Goal: Task Accomplishment & Management: Complete application form

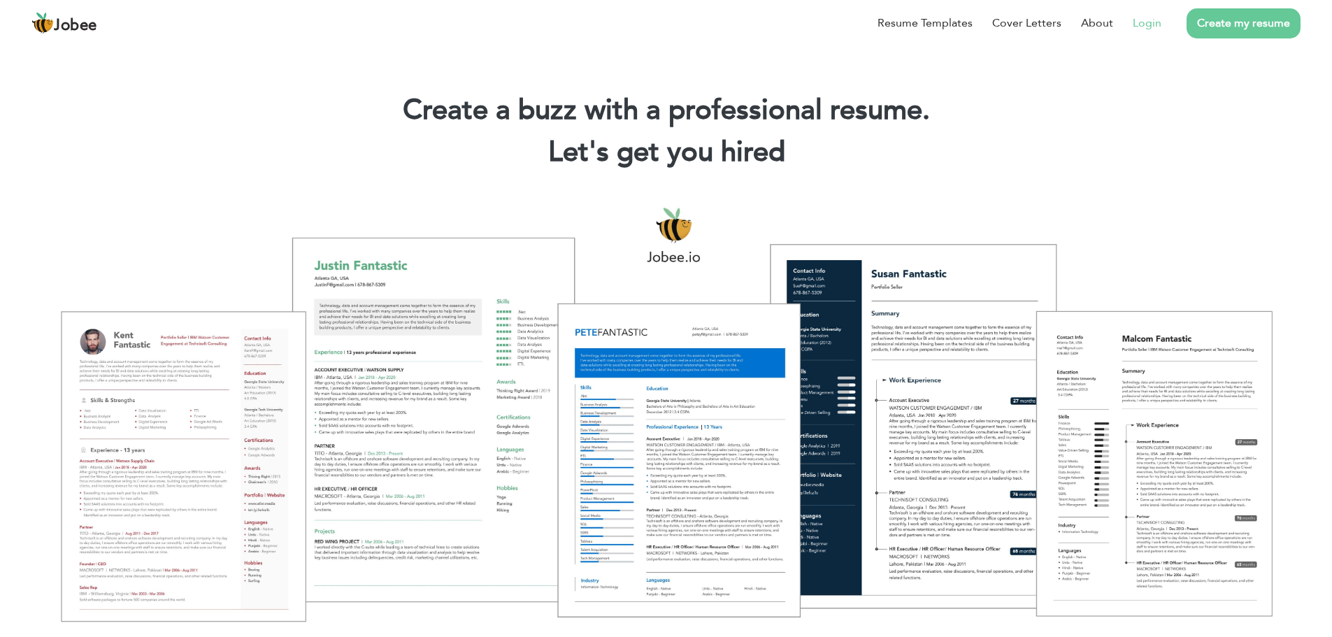
click at [1156, 24] on link "Login" at bounding box center [1147, 23] width 29 height 17
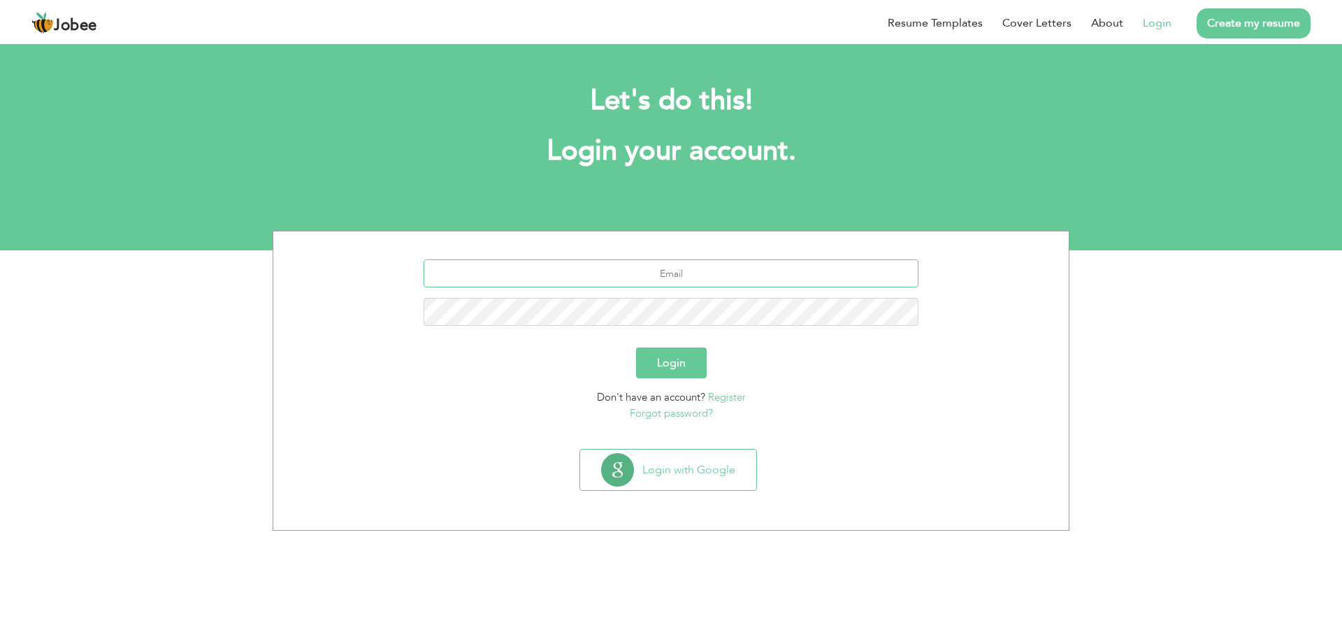
click at [708, 274] on input "text" at bounding box center [672, 273] width 496 height 28
type input "[EMAIL_ADDRESS][DOMAIN_NAME]"
click at [673, 357] on button "Login" at bounding box center [671, 362] width 71 height 31
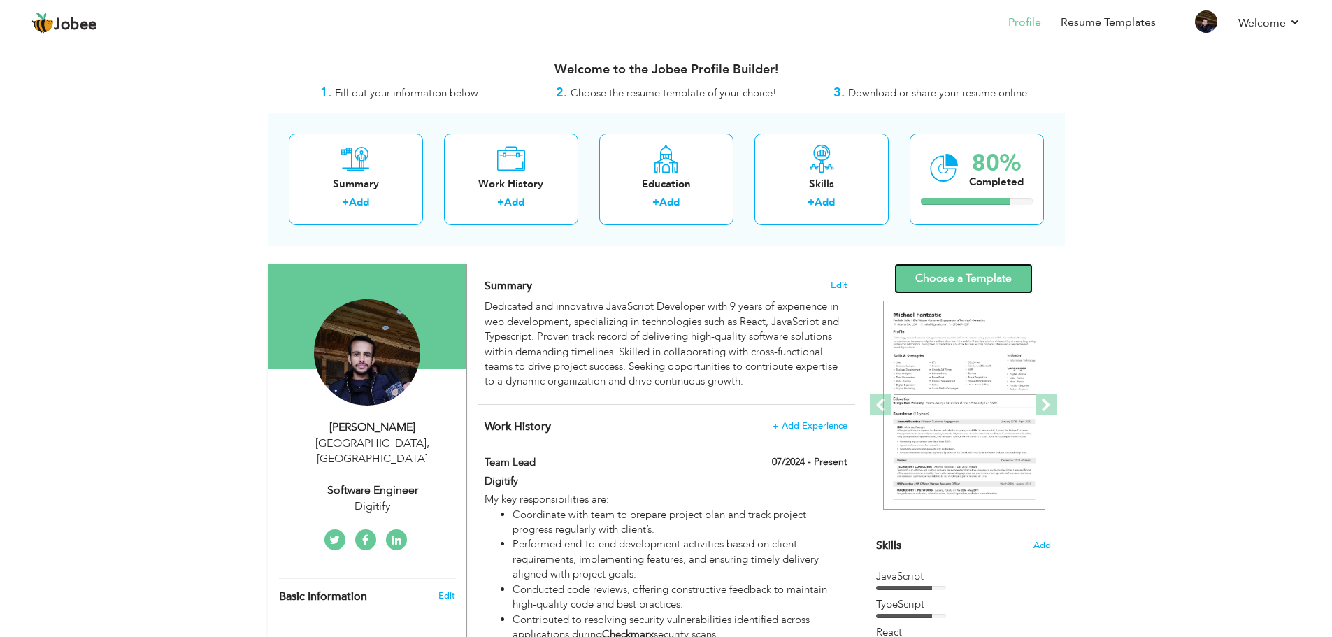
click at [957, 280] on link "Choose a Template" at bounding box center [963, 279] width 138 height 30
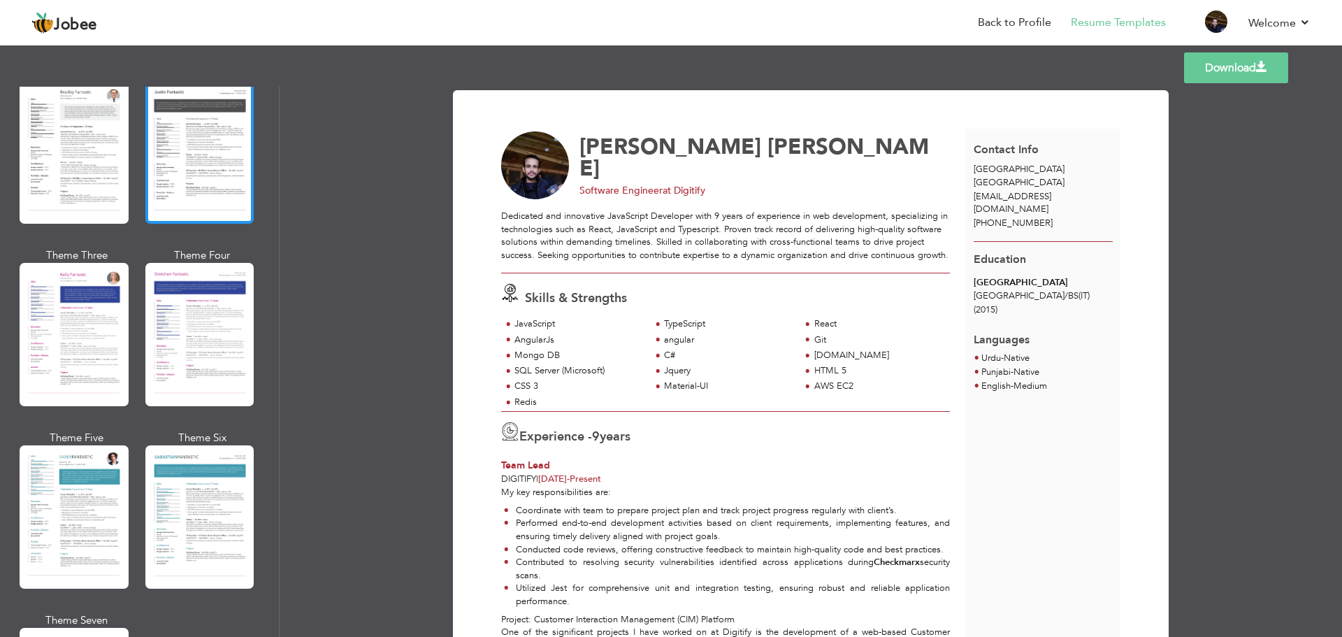
scroll to position [1671, 0]
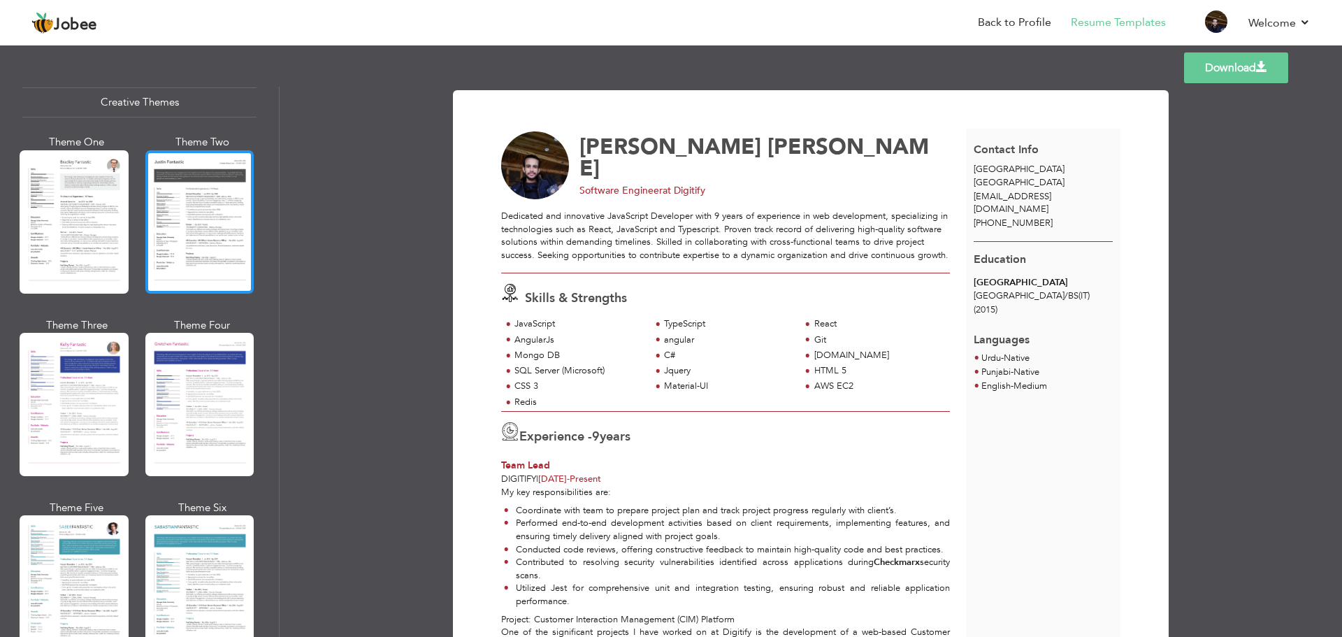
click at [211, 248] on div at bounding box center [199, 221] width 109 height 143
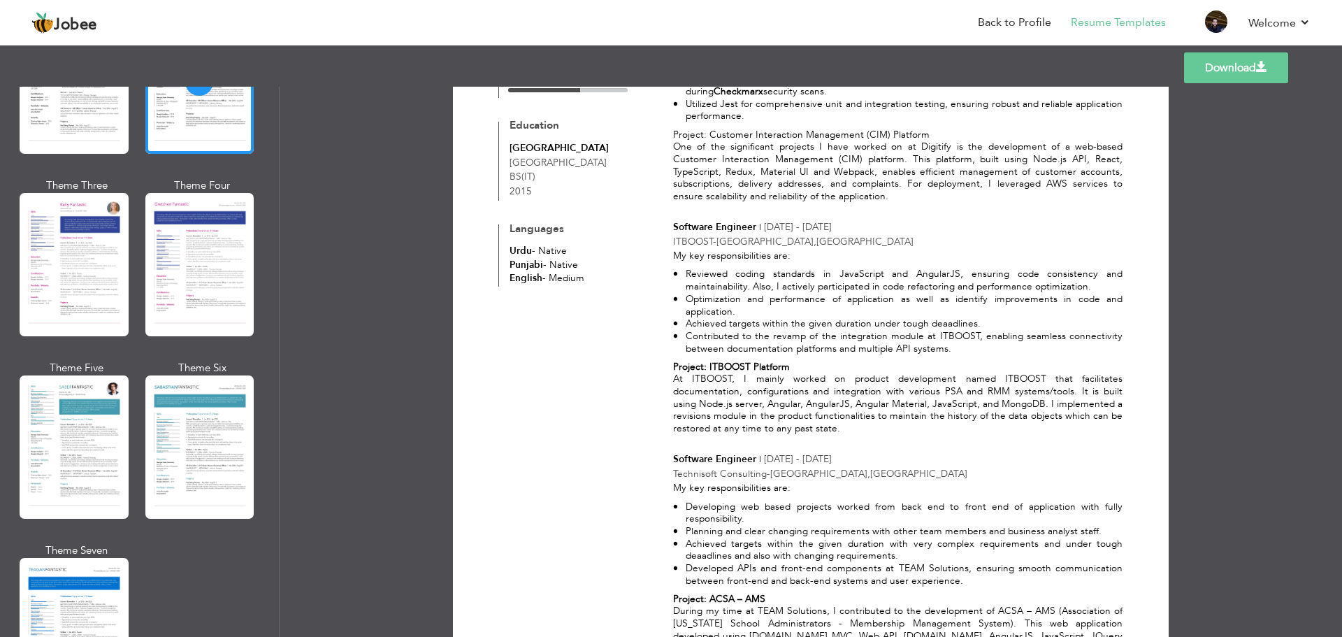
scroll to position [718, 0]
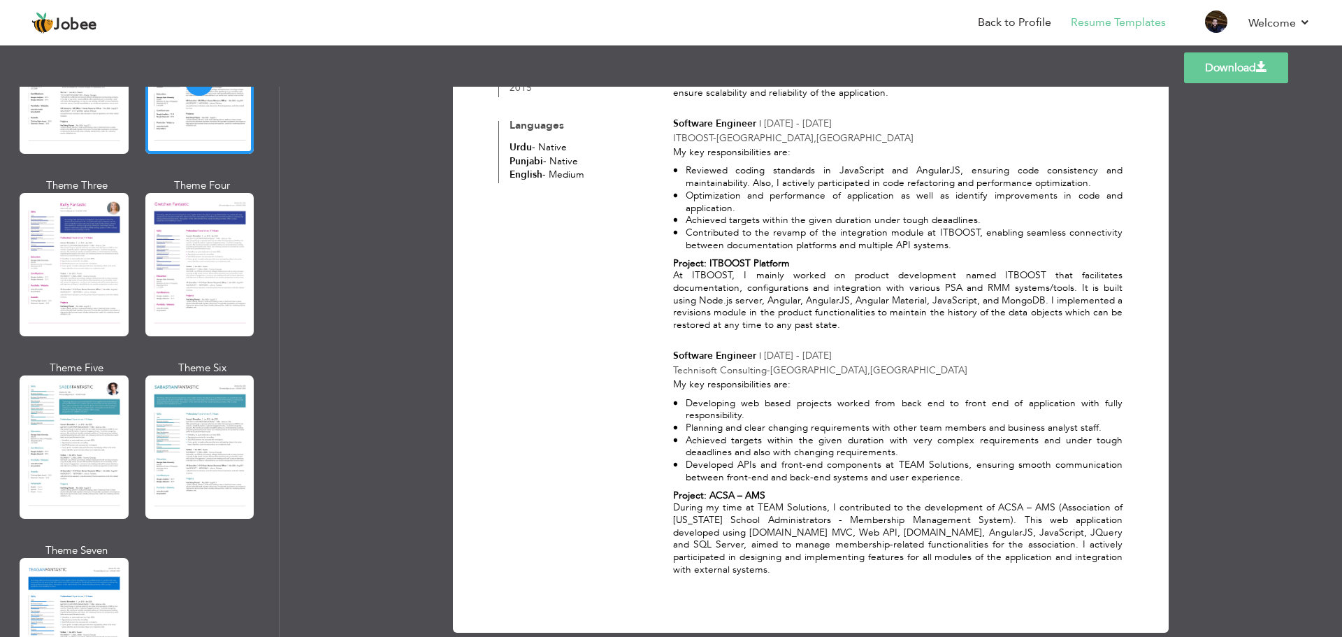
click at [1200, 69] on link "Download" at bounding box center [1236, 67] width 104 height 31
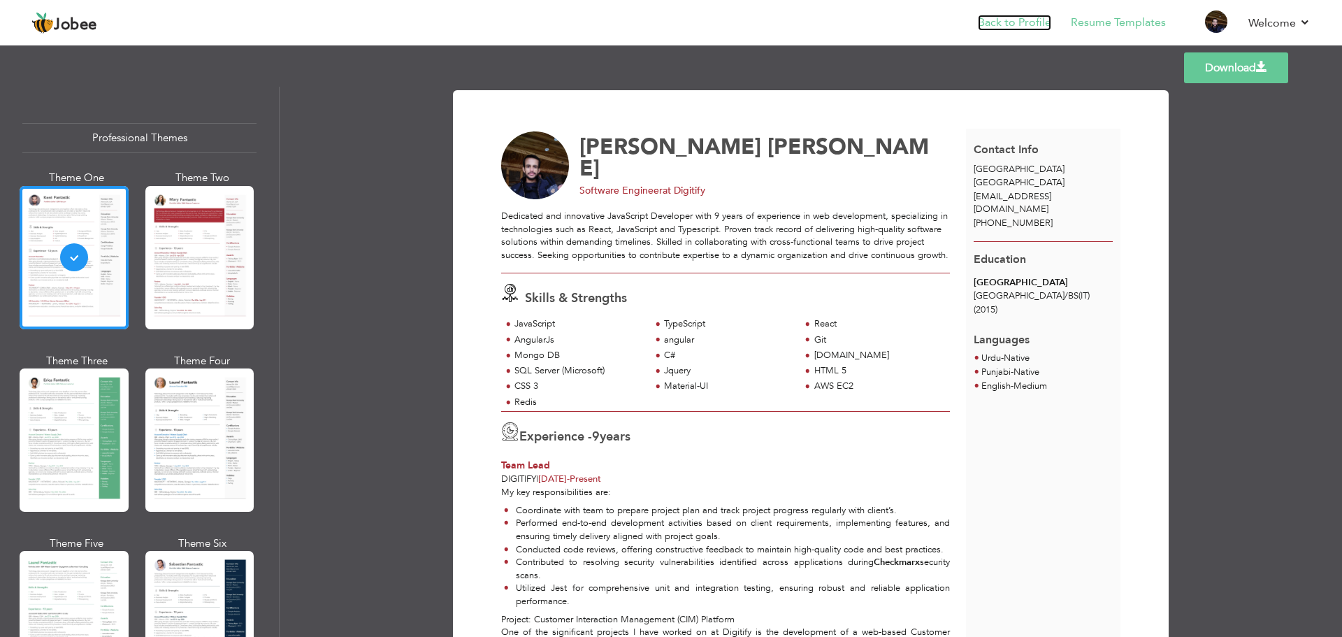
click at [1021, 24] on link "Back to Profile" at bounding box center [1014, 23] width 73 height 16
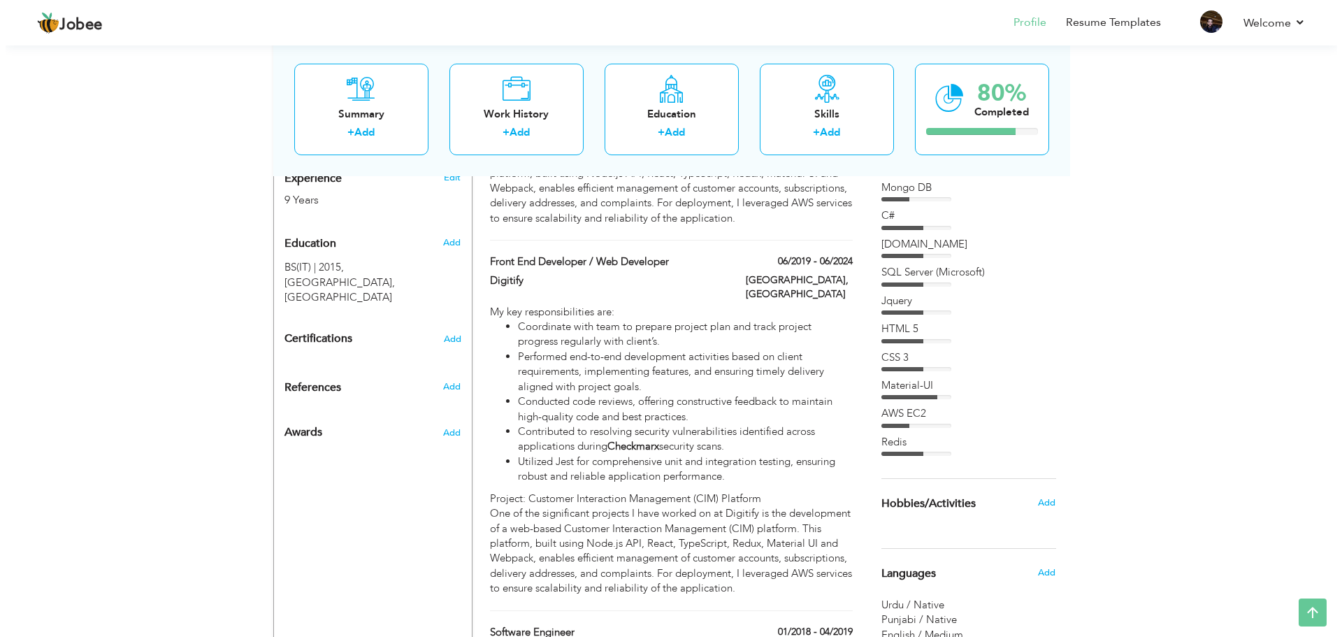
scroll to position [559, 0]
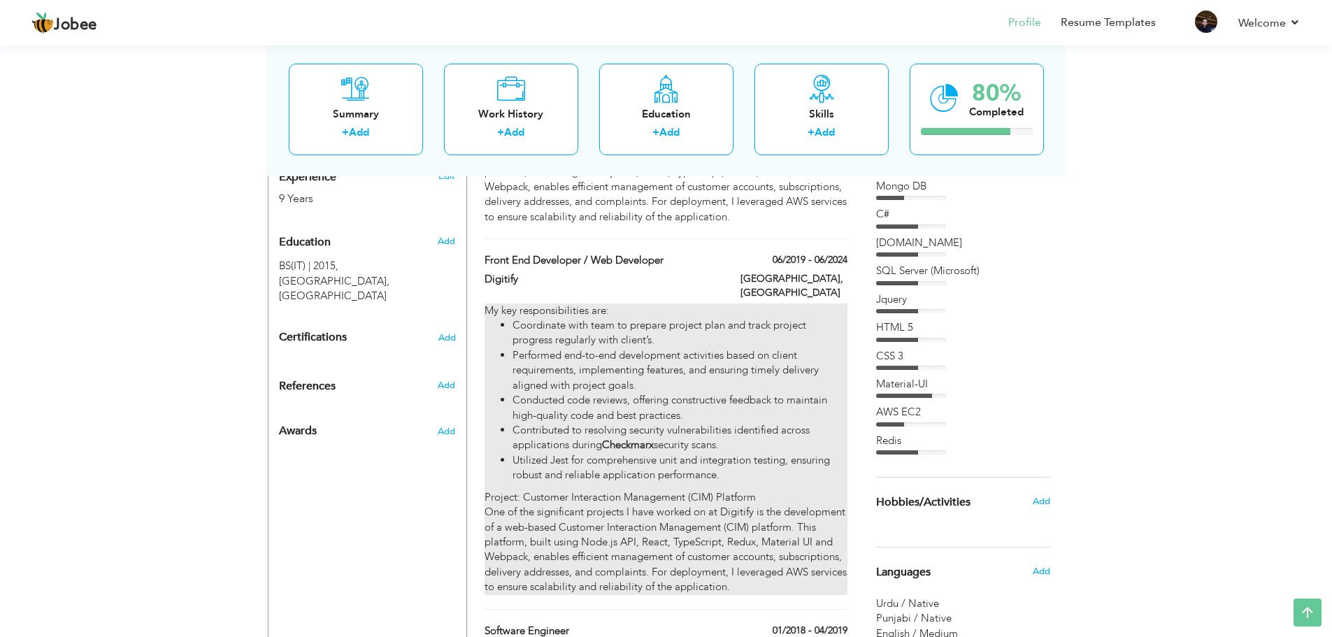
click at [640, 399] on li "Conducted code reviews, offering constructive feedback to maintain high-quality…" at bounding box center [679, 408] width 334 height 30
type input "Front End Developer / Web Developer"
type input "Digitify"
type input "06/2019"
type input "06/2024"
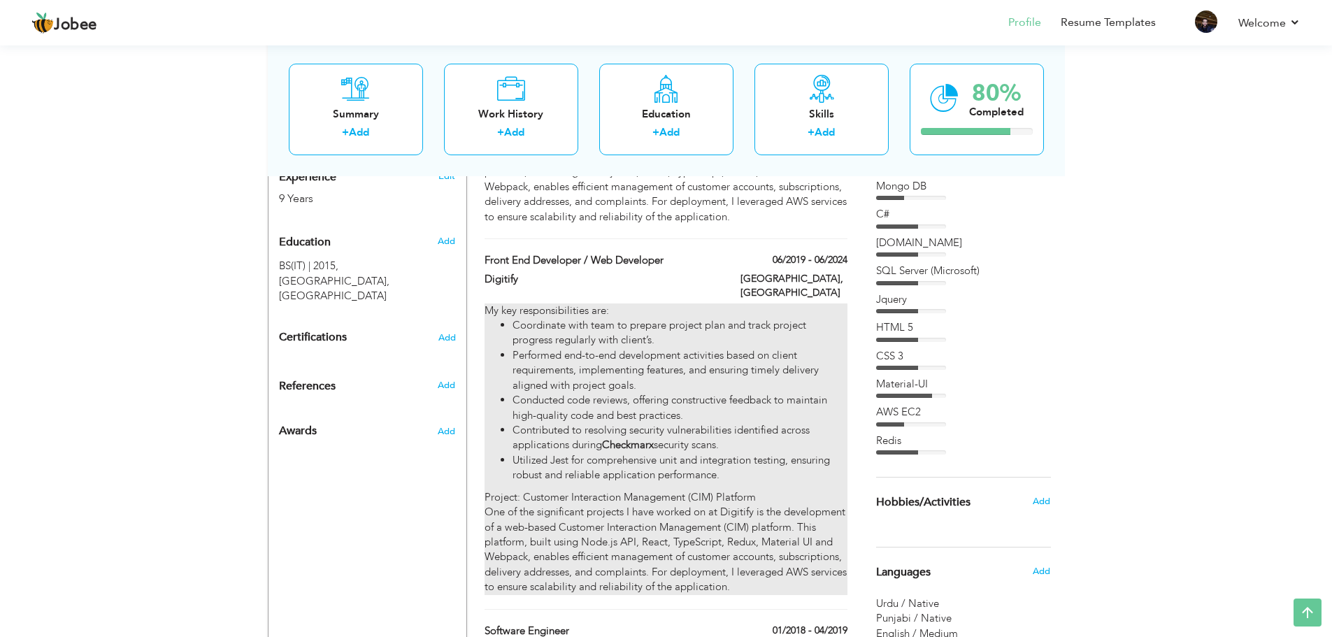
type input "[GEOGRAPHIC_DATA]"
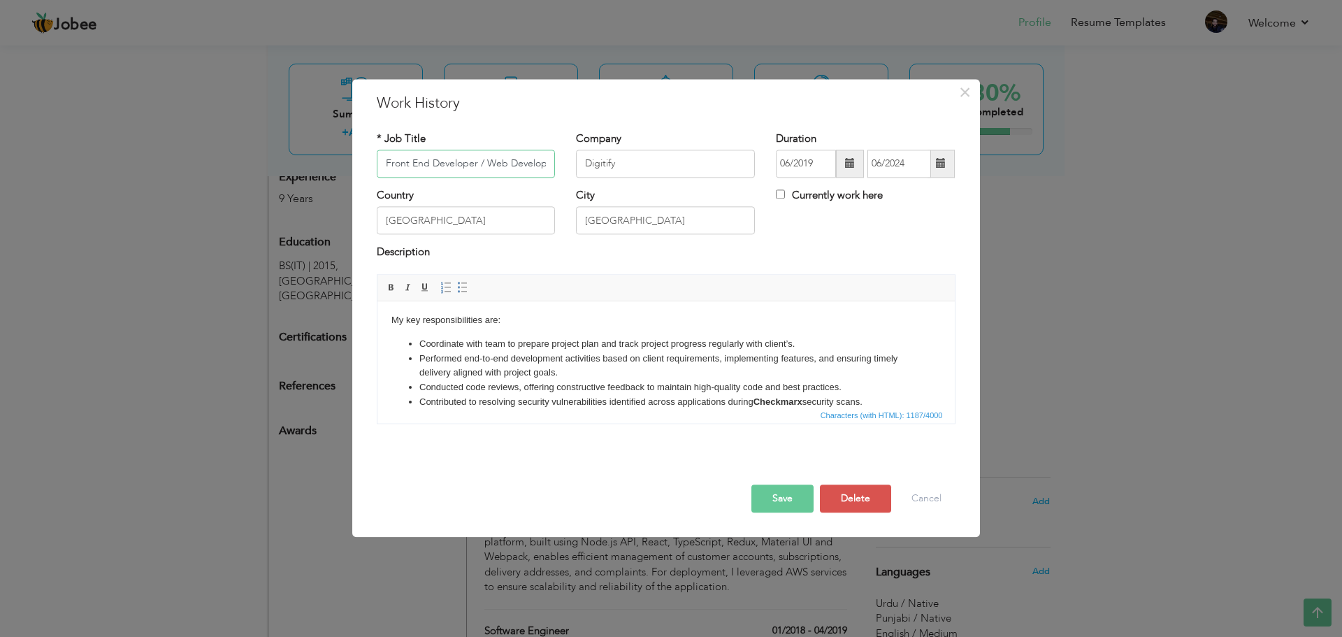
scroll to position [0, 0]
click at [808, 349] on li "Coordinate with team to prepare project plan and track project progress regular…" at bounding box center [666, 346] width 494 height 15
drag, startPoint x: 429, startPoint y: 362, endPoint x: 756, endPoint y: 361, distance: 326.5
click at [756, 361] on li "Performed end-to-end development activities based on client requirements, imple…" at bounding box center [666, 368] width 494 height 29
click at [789, 361] on li "Performed end-to-end development activities based on client requirements, imple…" at bounding box center [666, 368] width 494 height 29
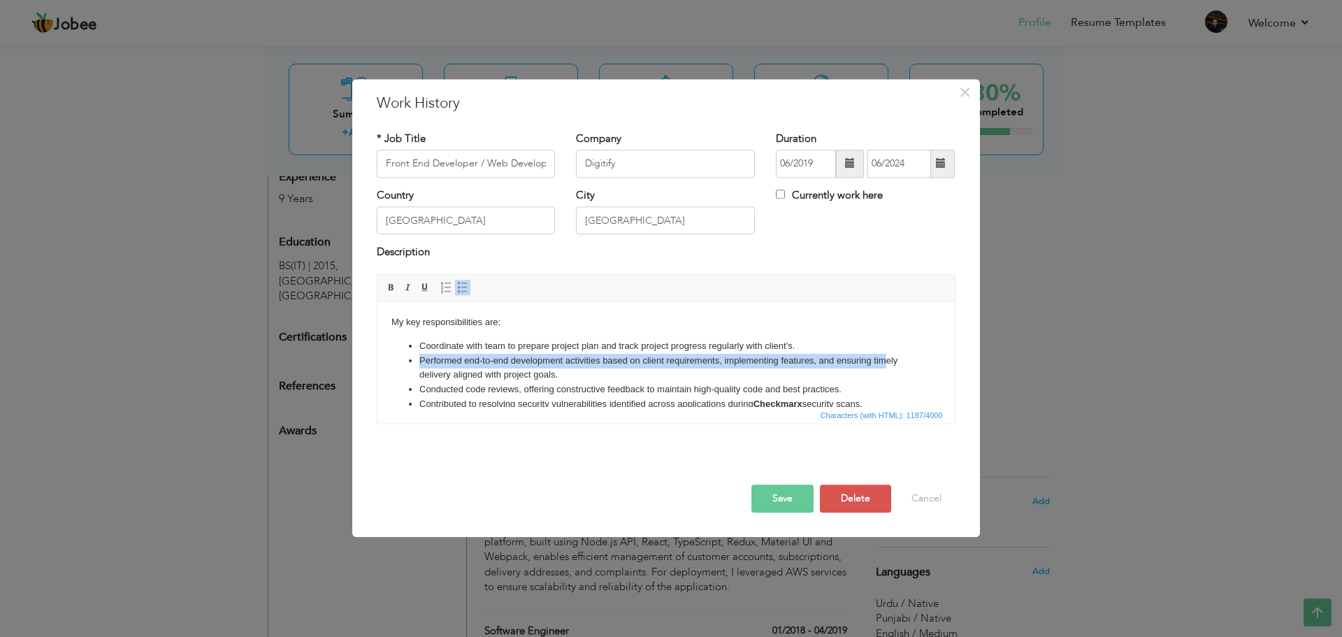
drag, startPoint x: 418, startPoint y: 363, endPoint x: 882, endPoint y: 362, distance: 463.5
click at [882, 362] on li "Performed end-to-end development activities based on client requirements, imple…" at bounding box center [666, 368] width 494 height 29
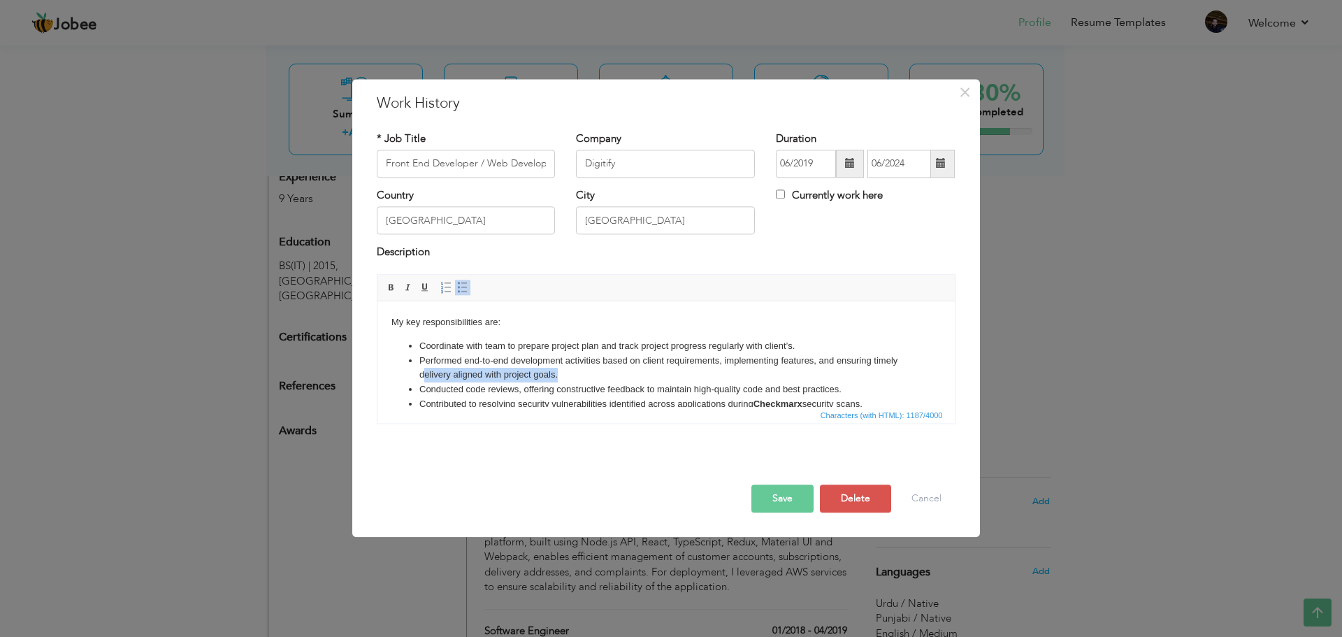
drag, startPoint x: 422, startPoint y: 375, endPoint x: 565, endPoint y: 375, distance: 143.3
click at [565, 375] on li "Performed end-to-end development activities based on client requirements, imple…" at bounding box center [666, 368] width 494 height 29
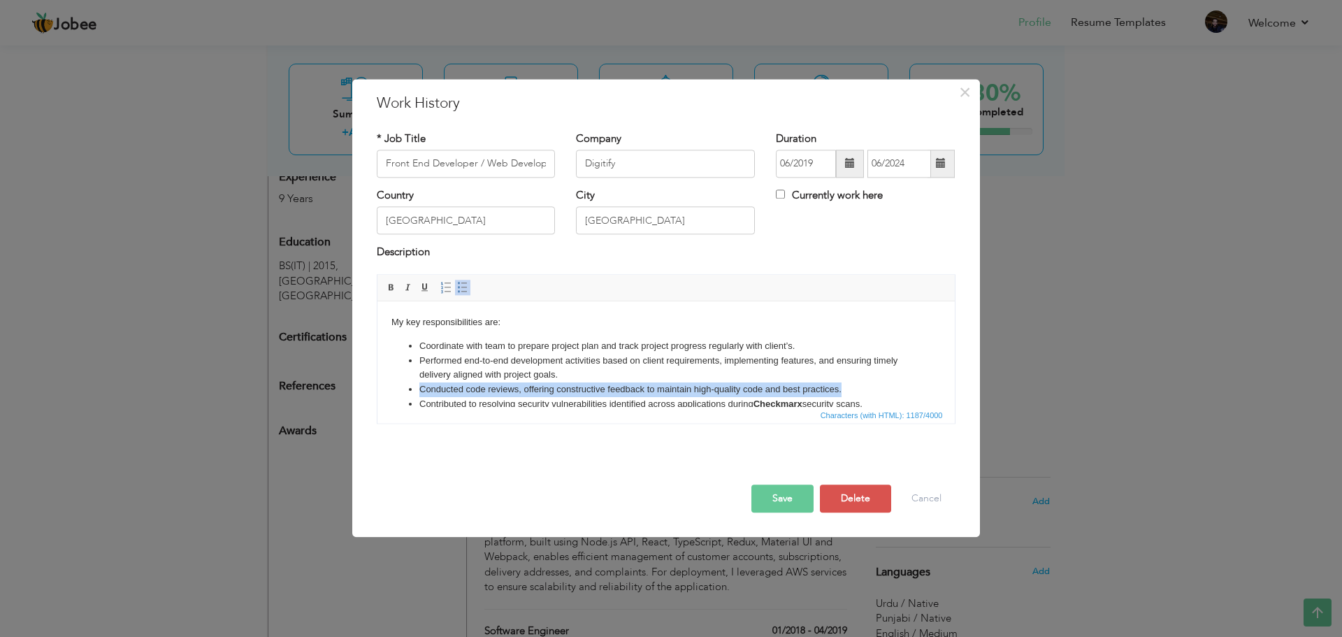
drag, startPoint x: 419, startPoint y: 390, endPoint x: 846, endPoint y: 389, distance: 427.2
click at [846, 389] on li "Conducted code reviews, offering constructive feedback to maintain high-quality…" at bounding box center [666, 389] width 494 height 15
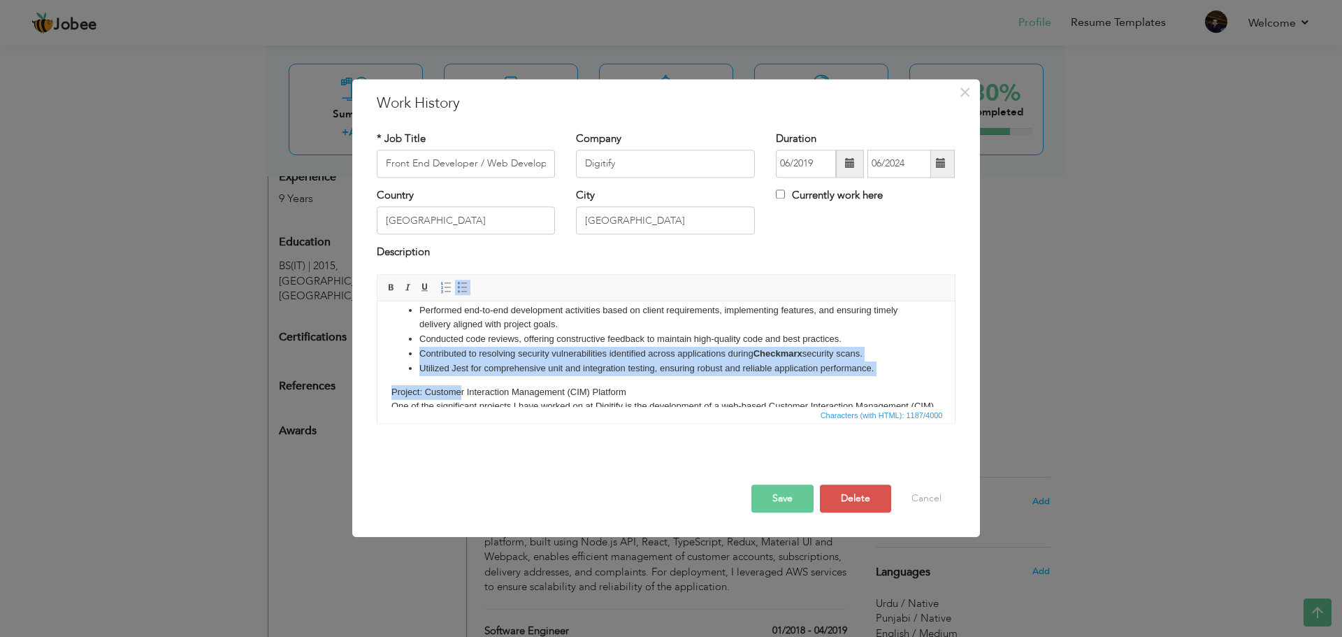
scroll to position [116, 0]
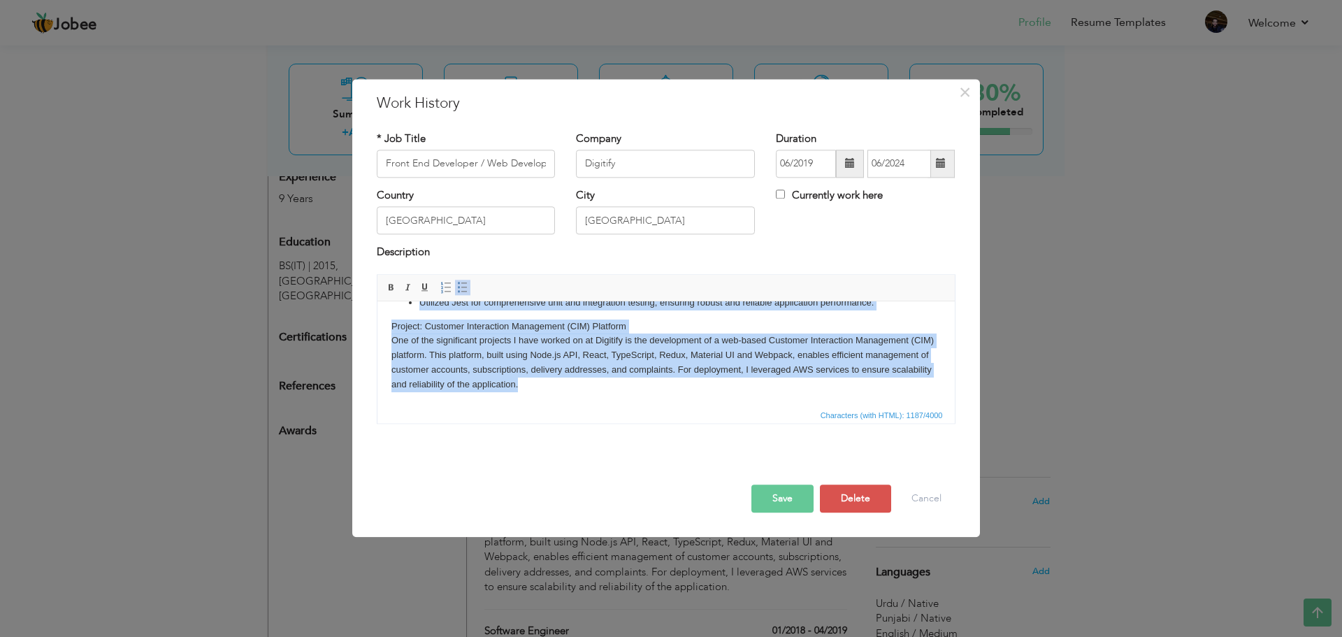
drag, startPoint x: 418, startPoint y: 404, endPoint x: 635, endPoint y: 403, distance: 216.7
click at [635, 403] on html "My key responsibilities are: Coordinate with team to prepare project plan and t…" at bounding box center [665, 295] width 577 height 221
click at [622, 391] on body "My key responsibilities are: Coordinate with team to prepare project plan and t…" at bounding box center [666, 295] width 550 height 193
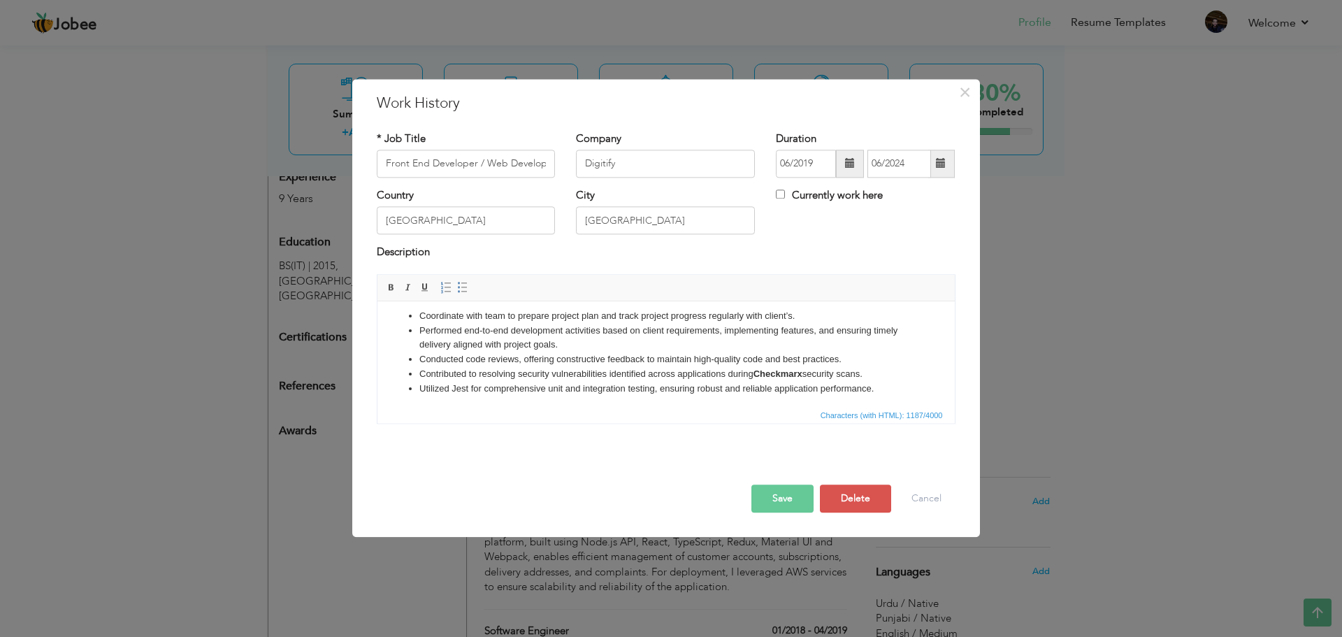
scroll to position [0, 0]
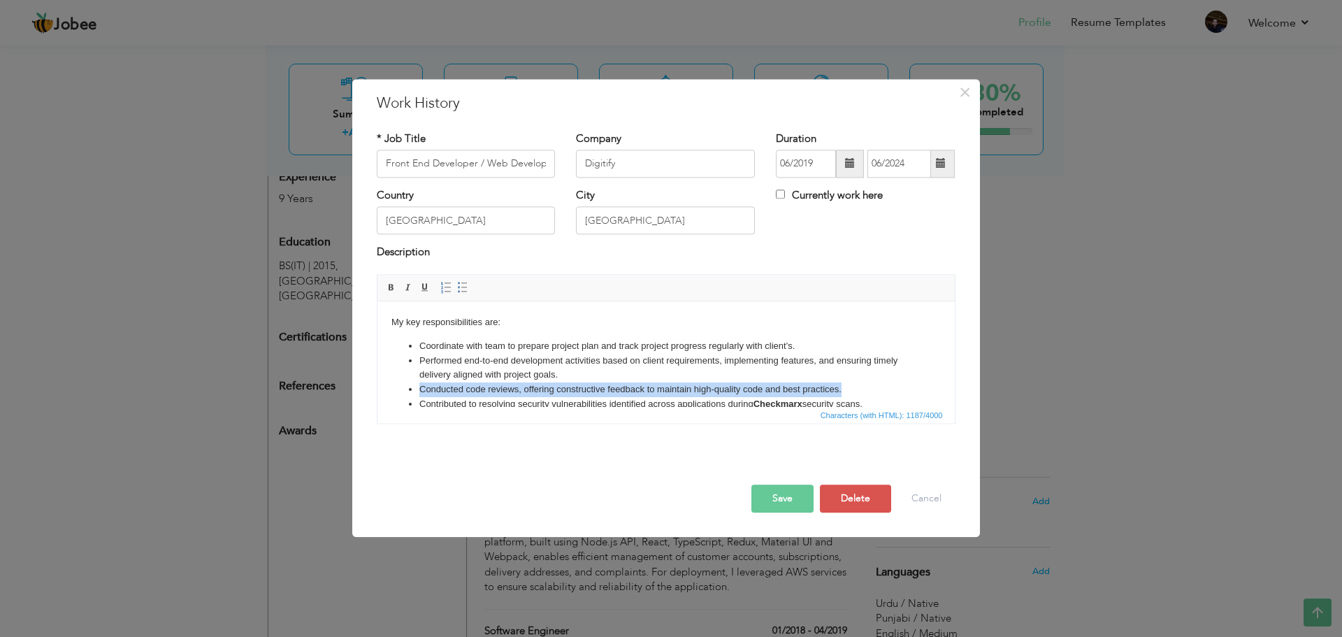
drag, startPoint x: 849, startPoint y: 389, endPoint x: 408, endPoint y: 389, distance: 441.9
click at [419, 389] on li "Conducted code reviews, offering constructive feedback to maintain high-quality…" at bounding box center [666, 389] width 494 height 15
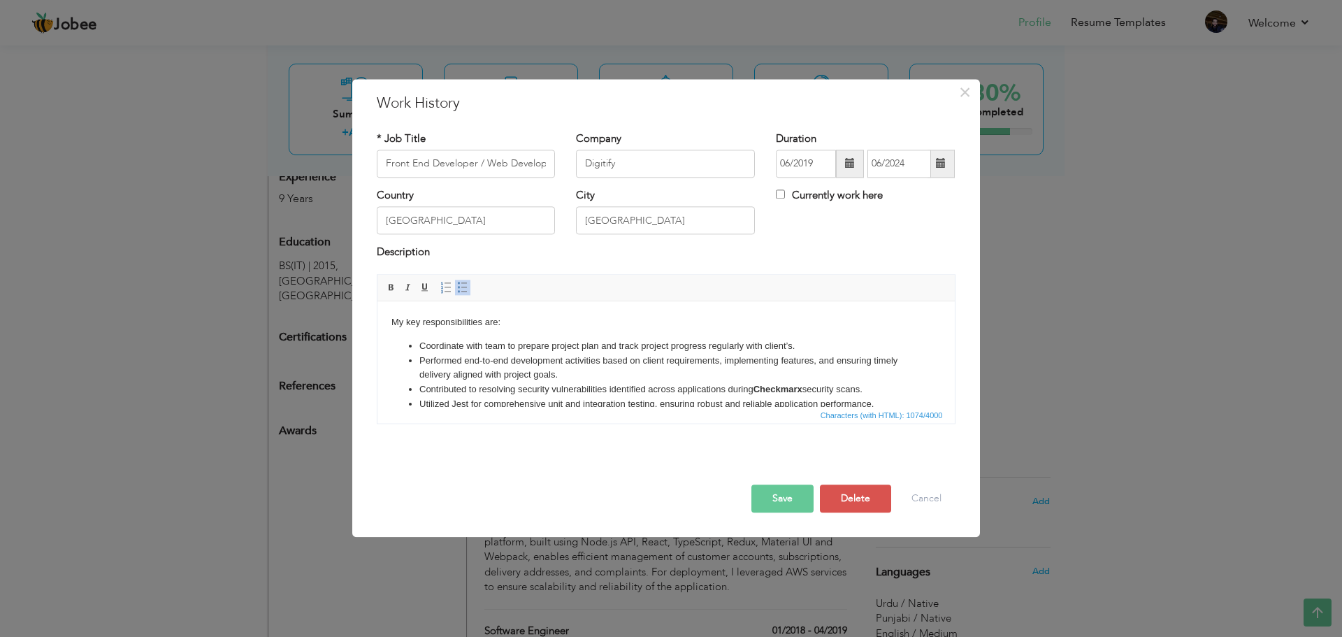
drag, startPoint x: 873, startPoint y: 388, endPoint x: 387, endPoint y: 388, distance: 485.2
click at [387, 388] on html "My key responsibilities are: Coordinate with team to prepare project plan and t…" at bounding box center [665, 404] width 577 height 206
click at [812, 502] on button "Save" at bounding box center [783, 499] width 62 height 28
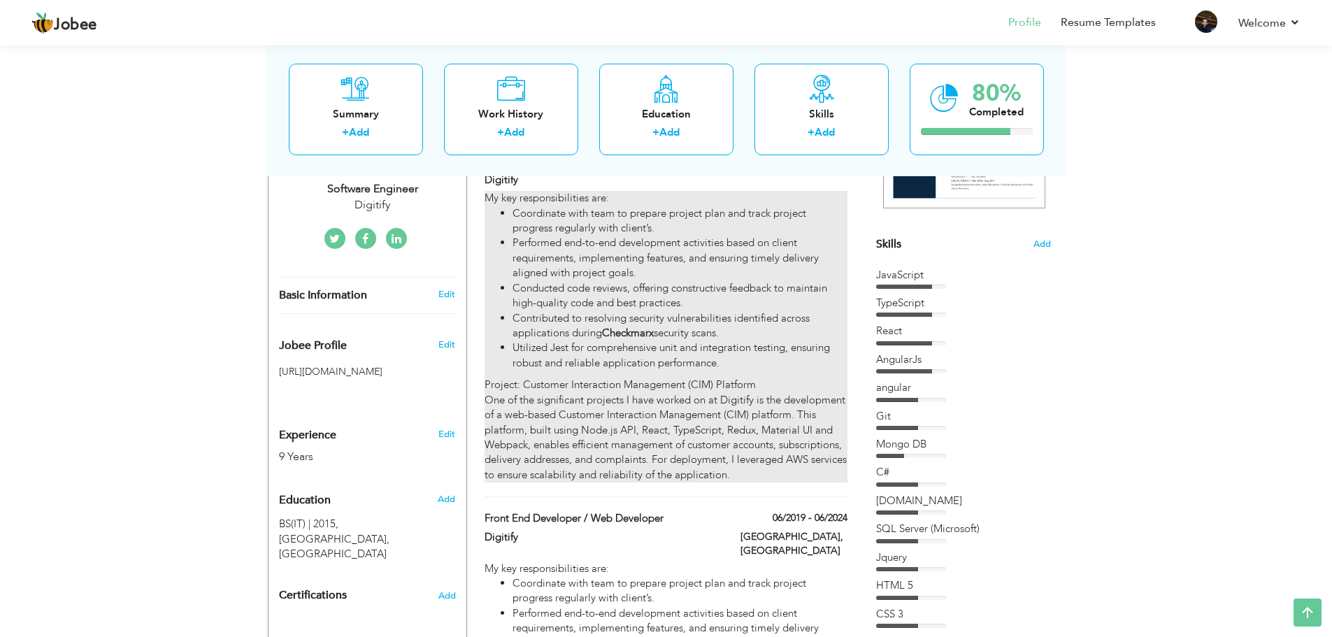
scroll to position [280, 0]
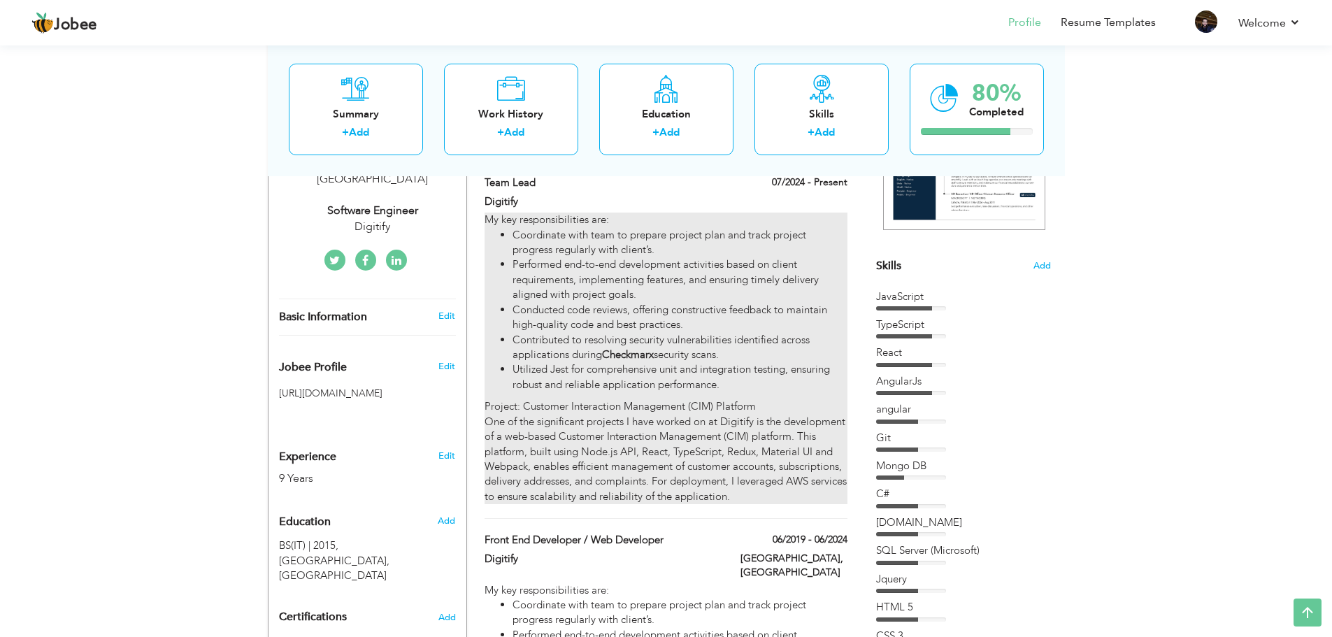
click at [680, 353] on li "Contributed to resolving security vulnerabilities identified across application…" at bounding box center [679, 348] width 334 height 30
type input "Team Lead"
type input "07/2024"
checkbox input "true"
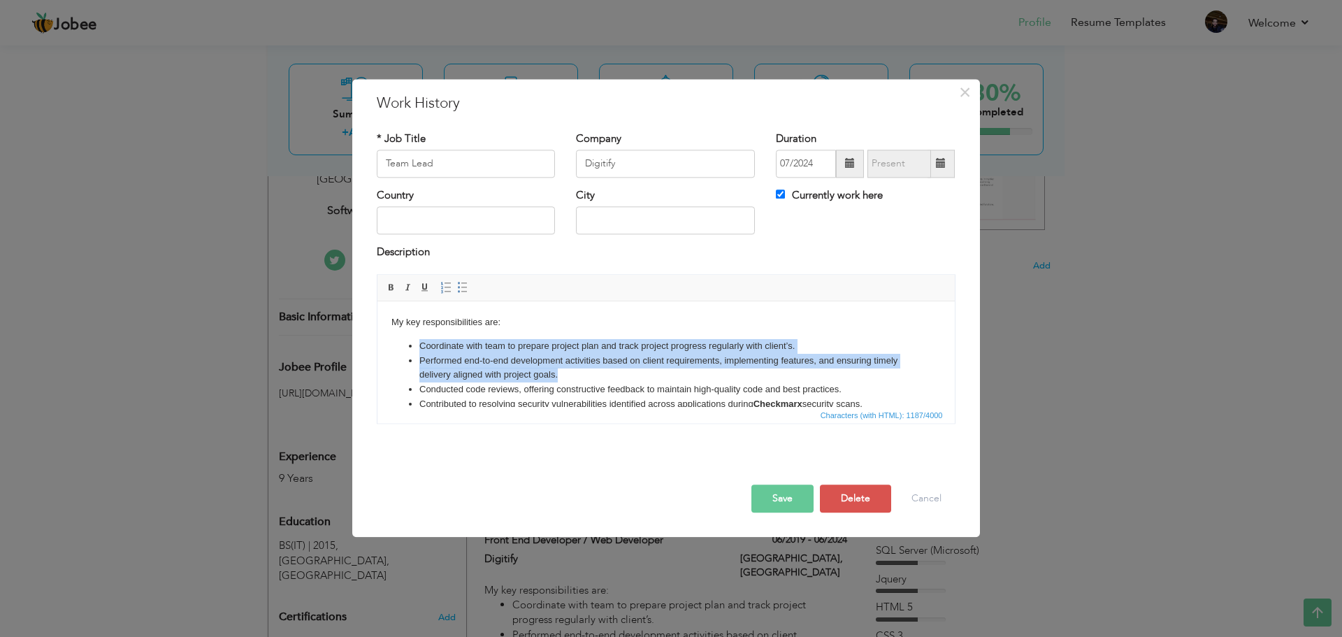
drag, startPoint x: 562, startPoint y: 371, endPoint x: 380, endPoint y: 331, distance: 186.2
click at [380, 331] on html "My key responsibilities are: Coordinate with team to prepare project plan and t…" at bounding box center [665, 411] width 577 height 221
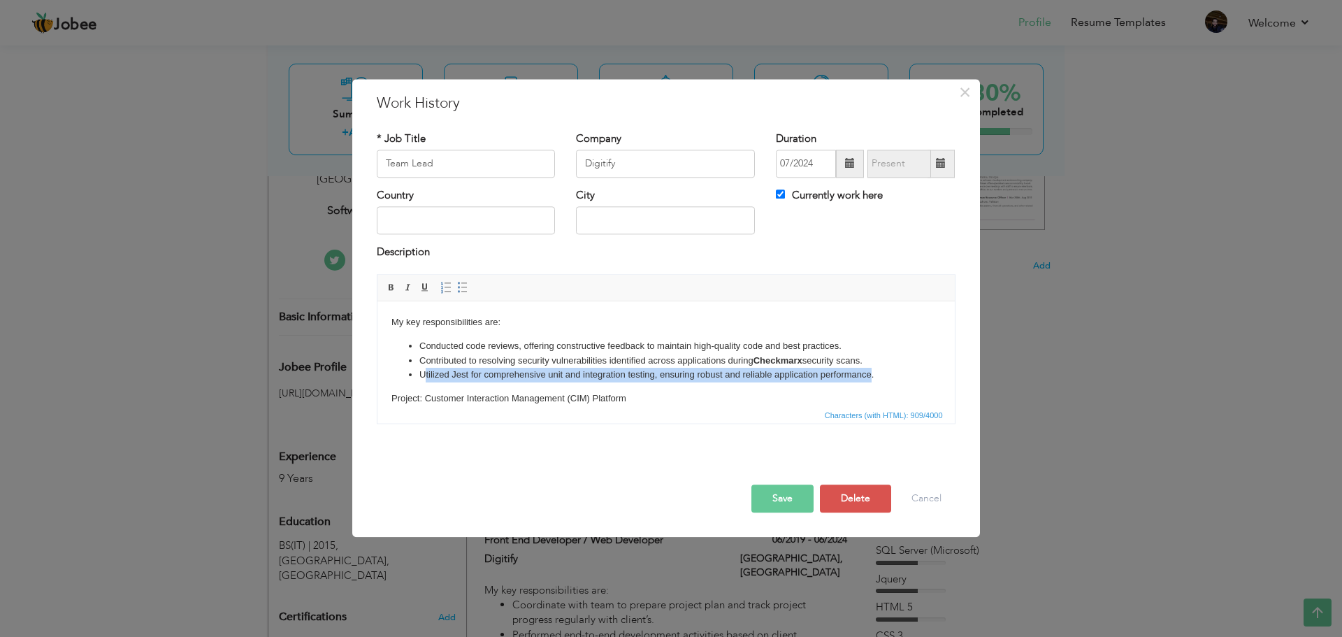
drag, startPoint x: 426, startPoint y: 373, endPoint x: 872, endPoint y: 373, distance: 446.1
click at [872, 373] on li "Utilized Jest for comprehensive unit and integration testing, ensuring robust a…" at bounding box center [666, 375] width 494 height 15
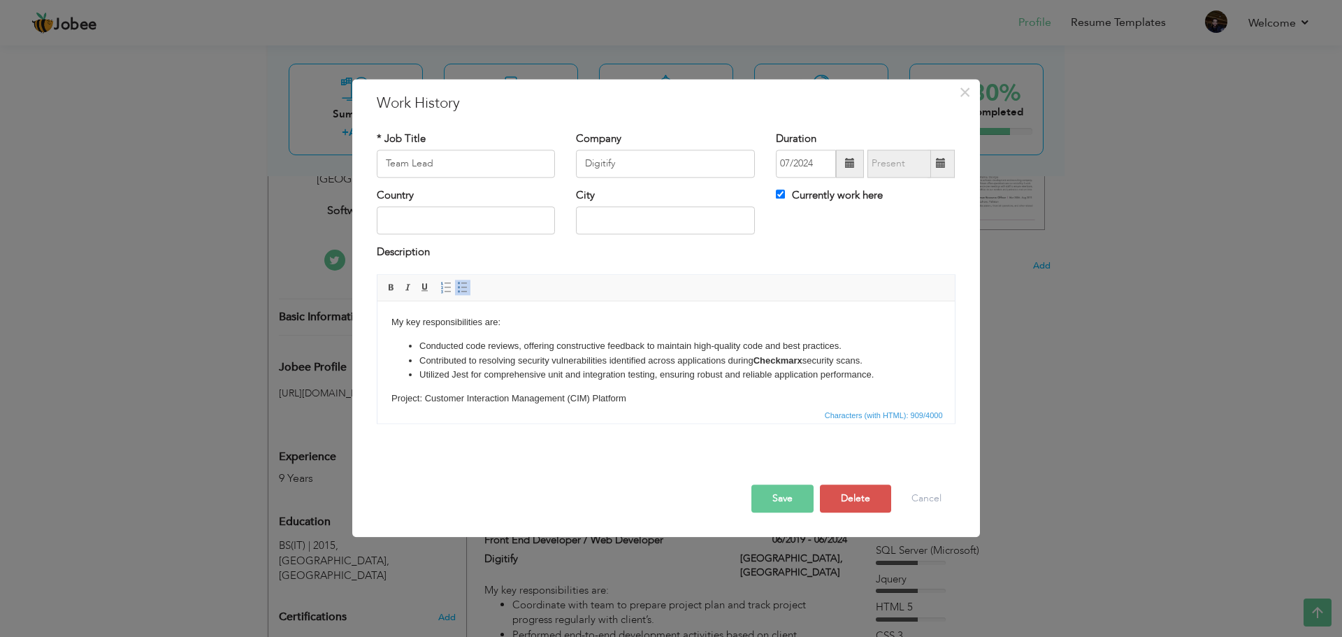
click at [881, 373] on li "Utilized Jest for comprehensive unit and integration testing, ensuring robust a…" at bounding box center [666, 375] width 494 height 15
click at [794, 493] on button "Save" at bounding box center [783, 499] width 62 height 28
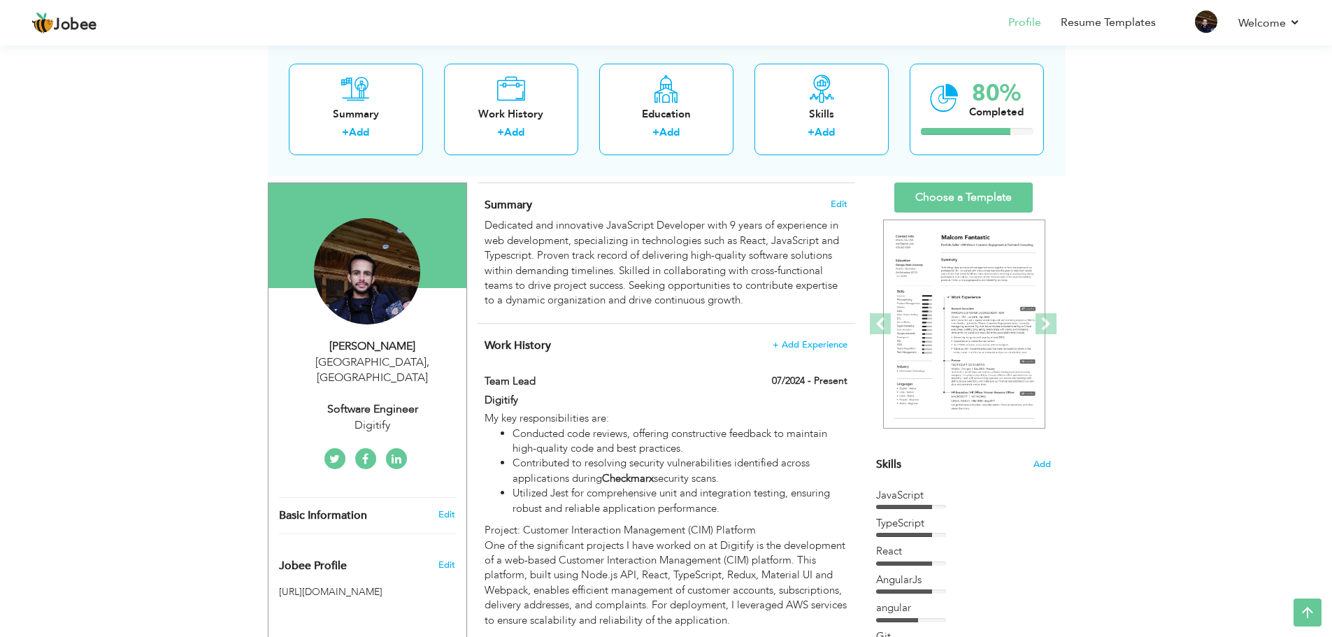
scroll to position [0, 0]
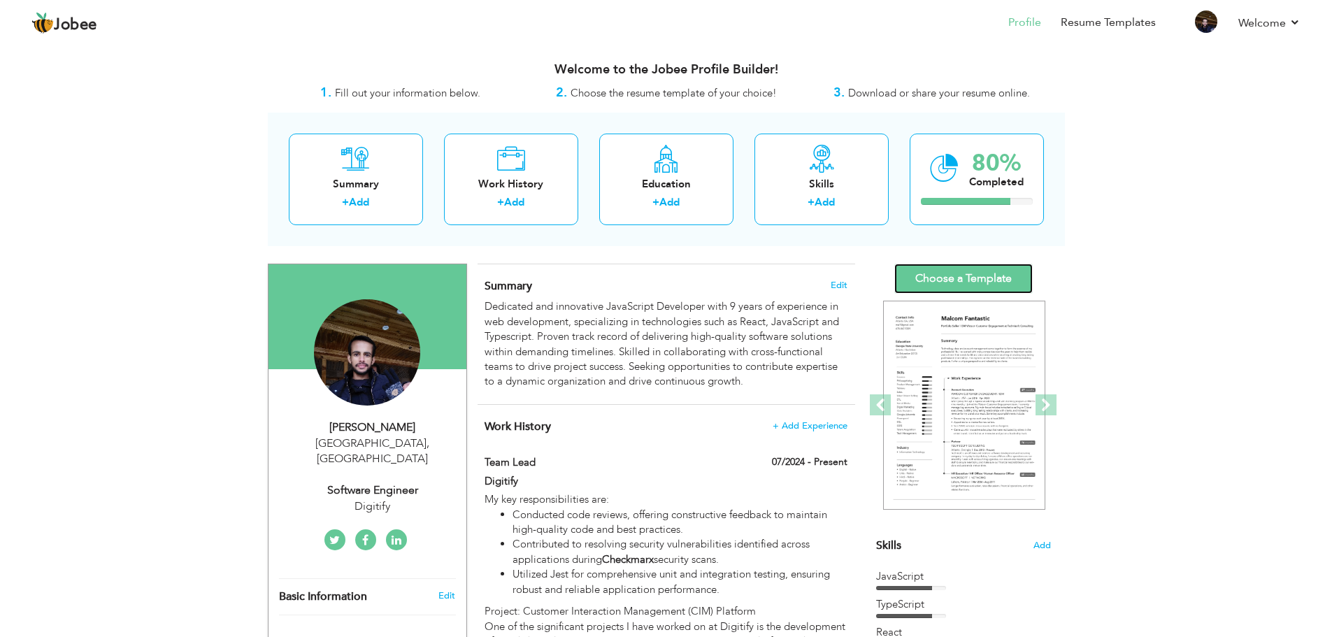
click at [965, 274] on link "Choose a Template" at bounding box center [963, 279] width 138 height 30
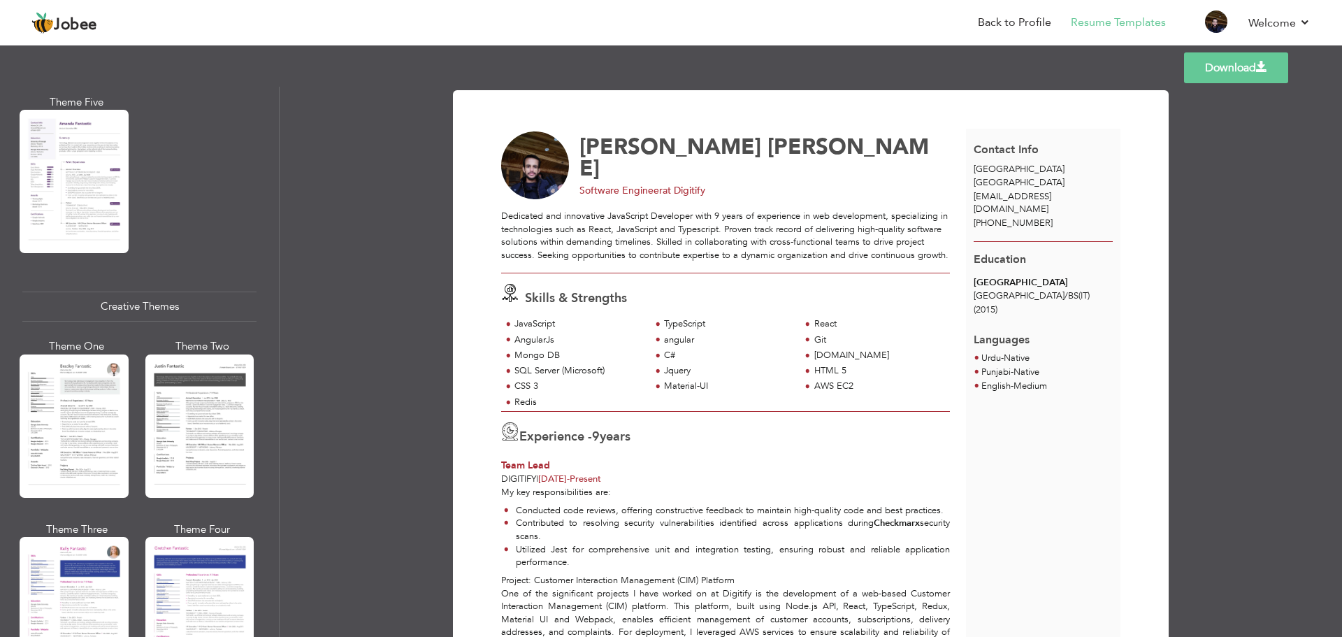
scroll to position [1468, 0]
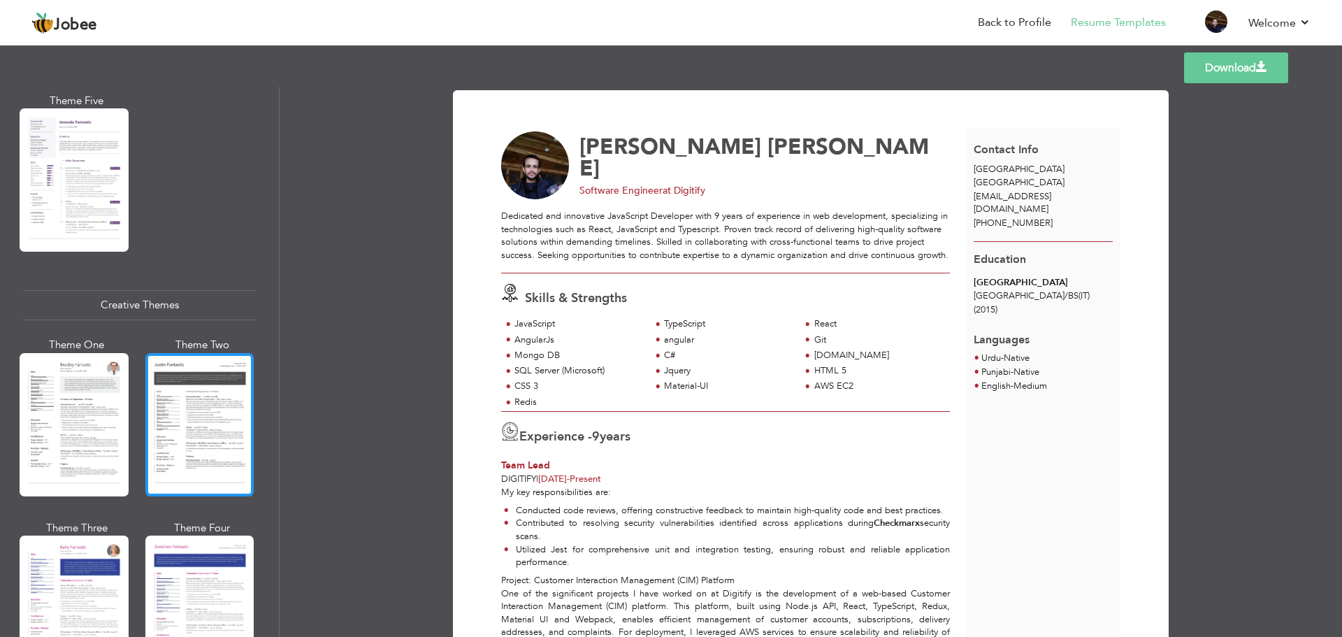
click at [205, 393] on div at bounding box center [199, 424] width 109 height 143
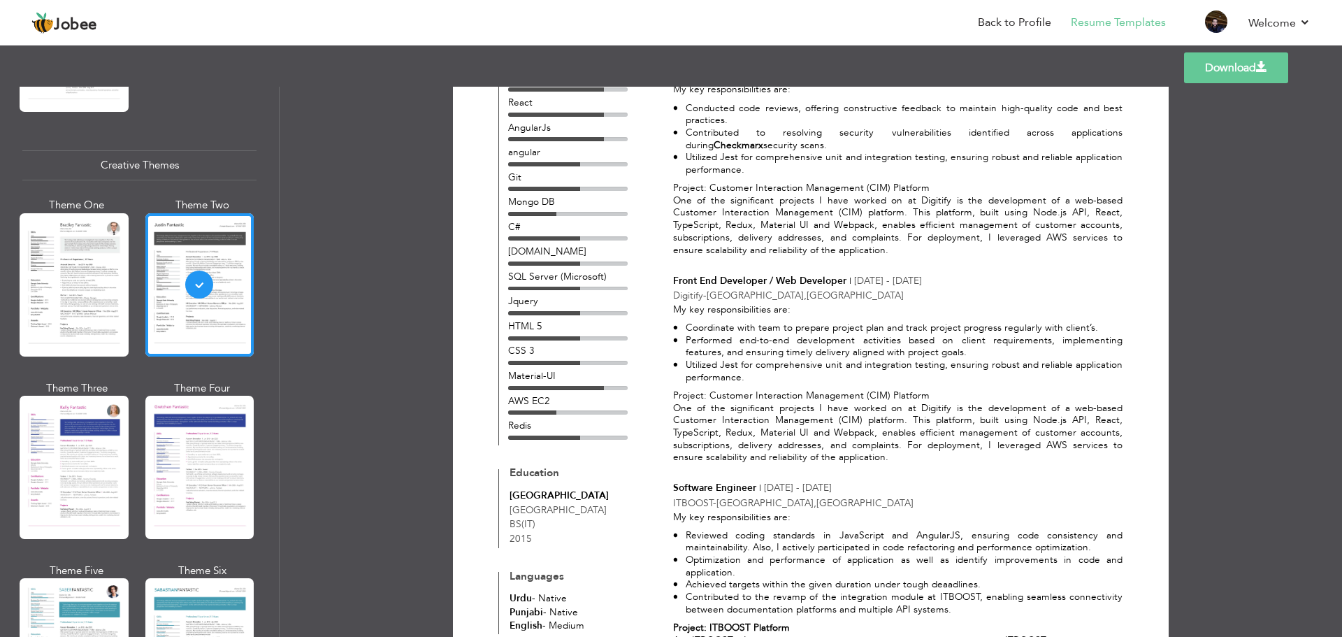
scroll to position [213, 0]
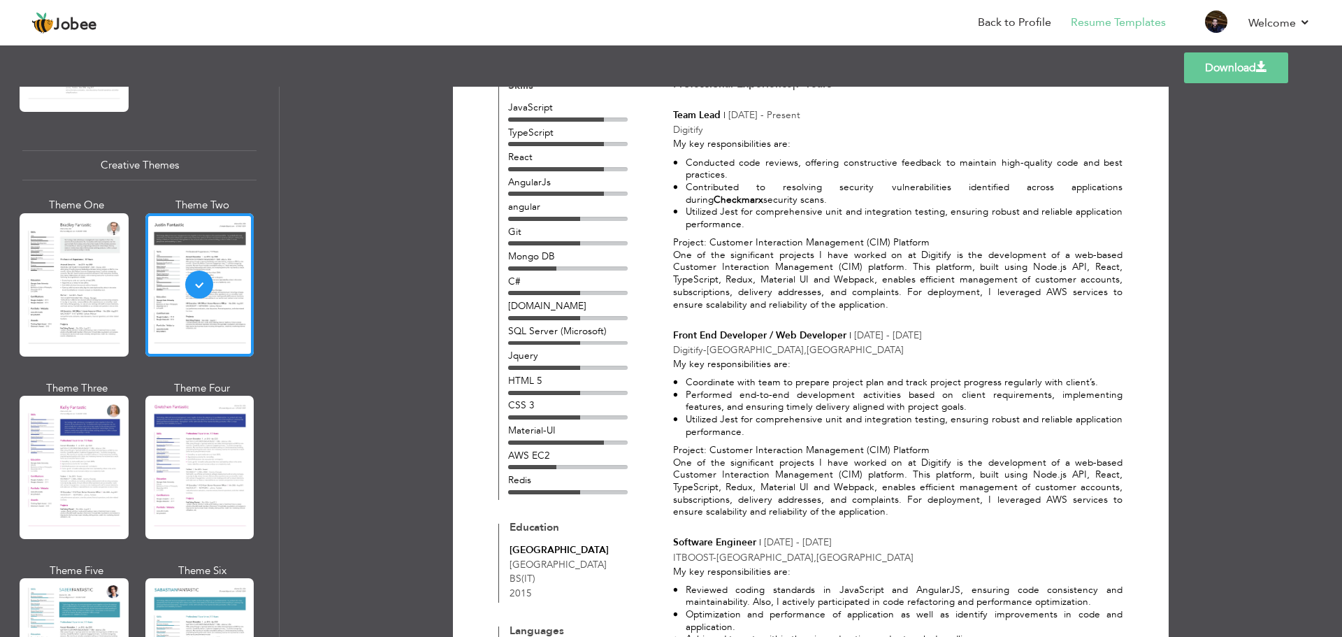
click at [1217, 74] on link "Download" at bounding box center [1236, 67] width 104 height 31
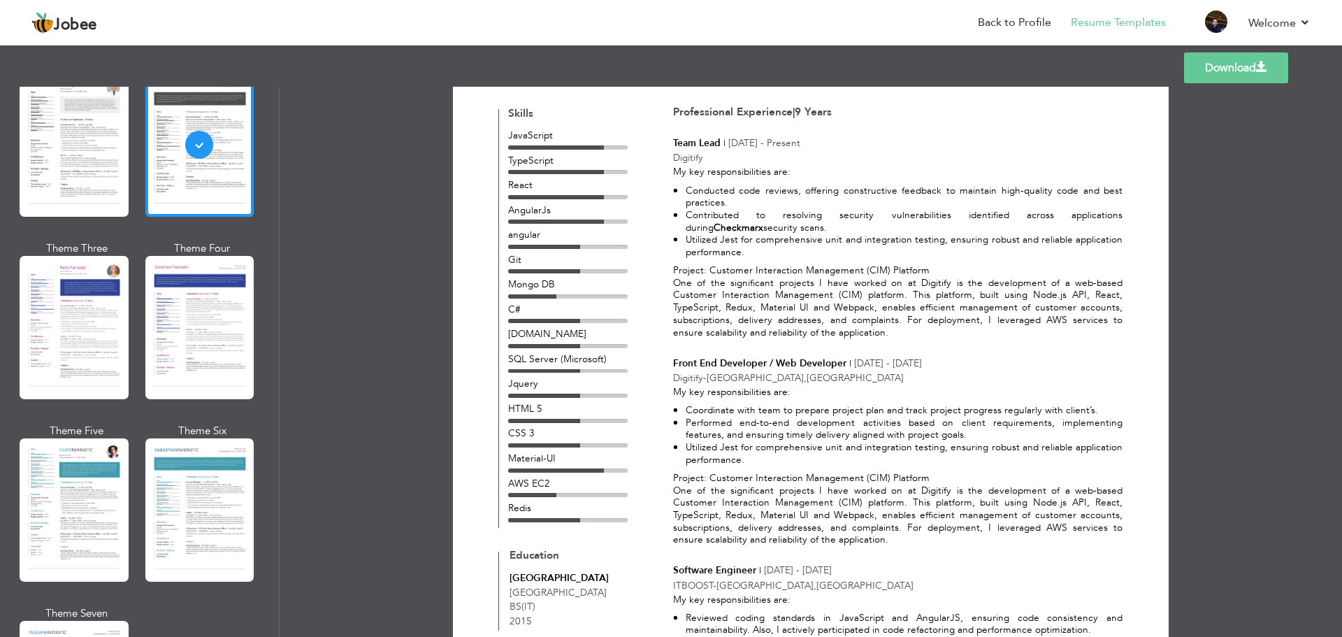
scroll to position [210, 0]
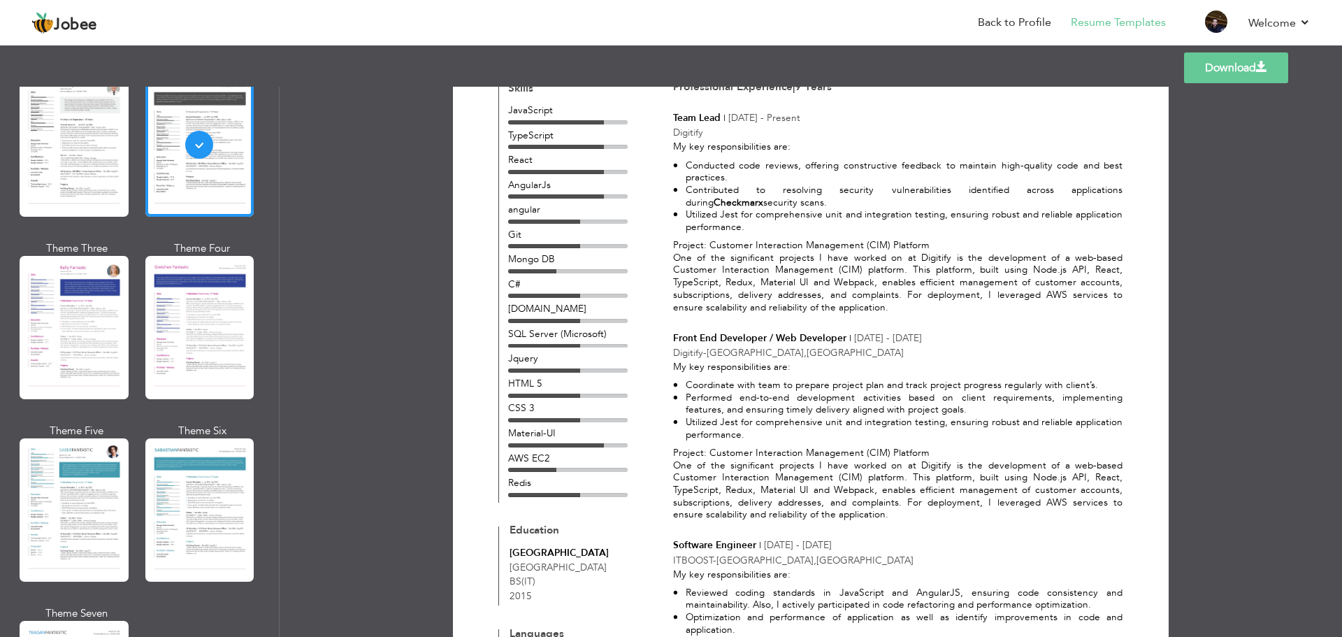
drag, startPoint x: 671, startPoint y: 339, endPoint x: 945, endPoint y: 339, distance: 273.4
click at [945, 339] on p "Front End Developer / Web Developer | Jun 2019 - Jun 2024" at bounding box center [898, 337] width 450 height 13
click at [972, 342] on p "Front End Developer / Web Developer | Jun 2019 - Jun 2024" at bounding box center [898, 337] width 450 height 13
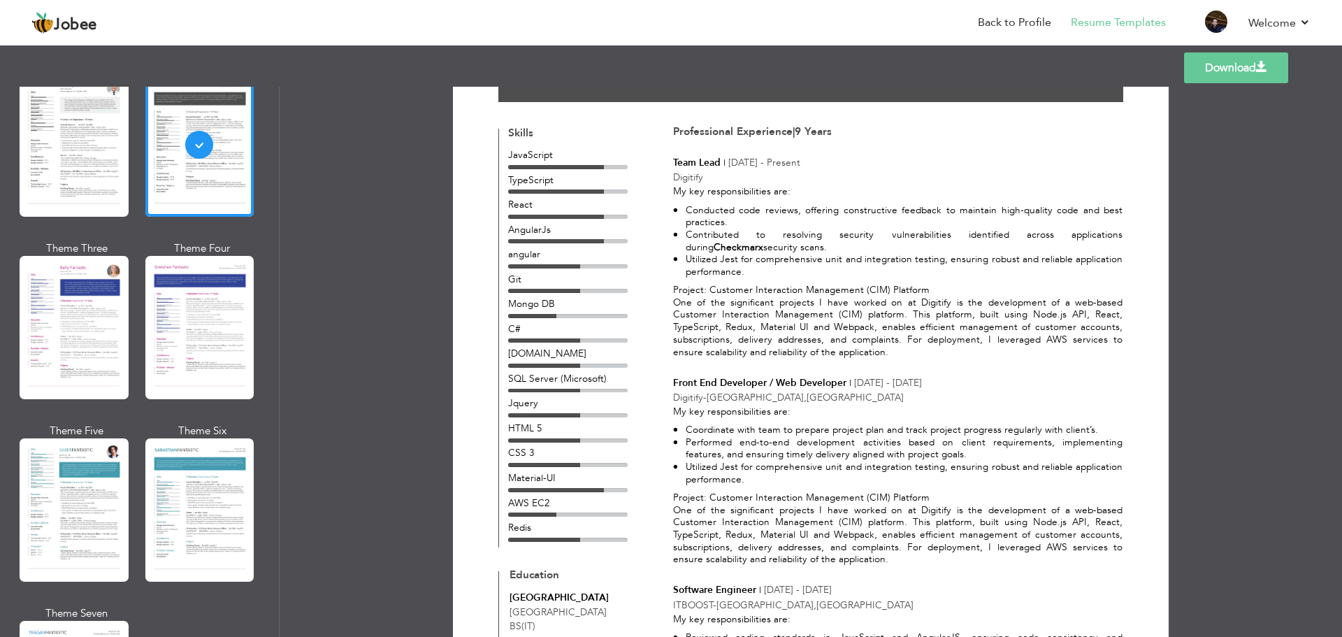
scroll to position [140, 0]
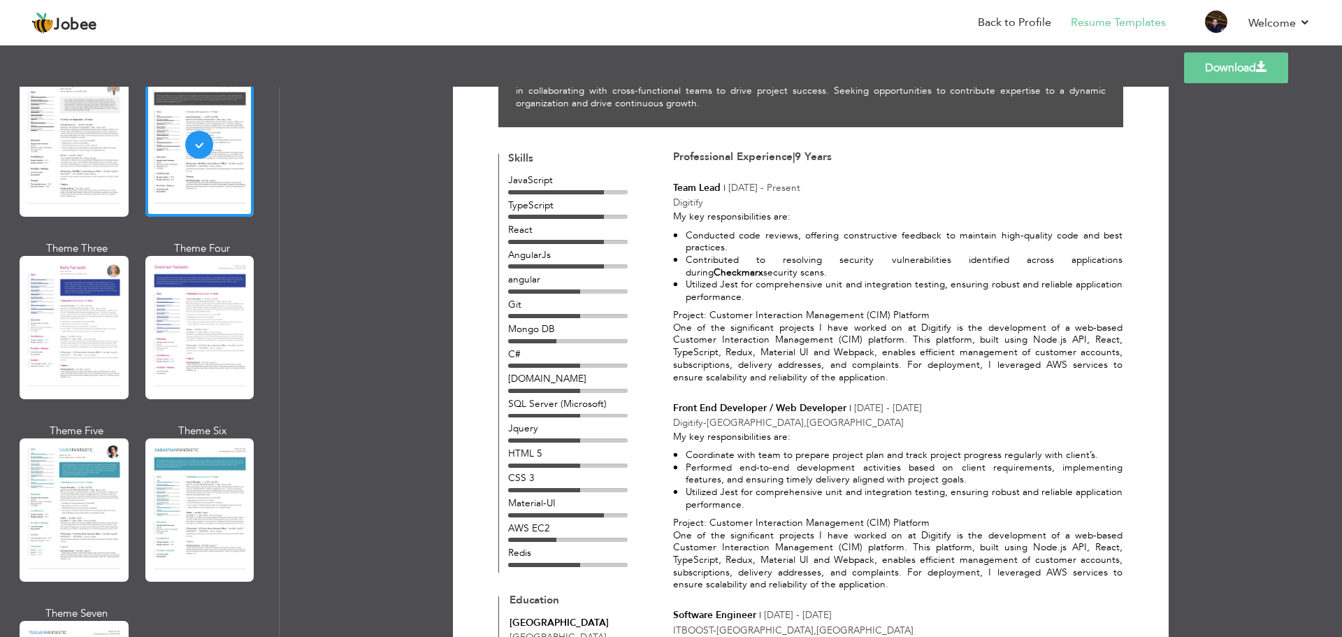
drag, startPoint x: 673, startPoint y: 187, endPoint x: 805, endPoint y: 187, distance: 131.4
click at [805, 187] on p "Team Lead | Jul 2024 - Present" at bounding box center [898, 187] width 450 height 13
drag, startPoint x: 673, startPoint y: 406, endPoint x: 879, endPoint y: 407, distance: 206.2
click at [879, 407] on p "Front End Developer / Web Developer | Jun 2019 - Jun 2024" at bounding box center [898, 407] width 450 height 13
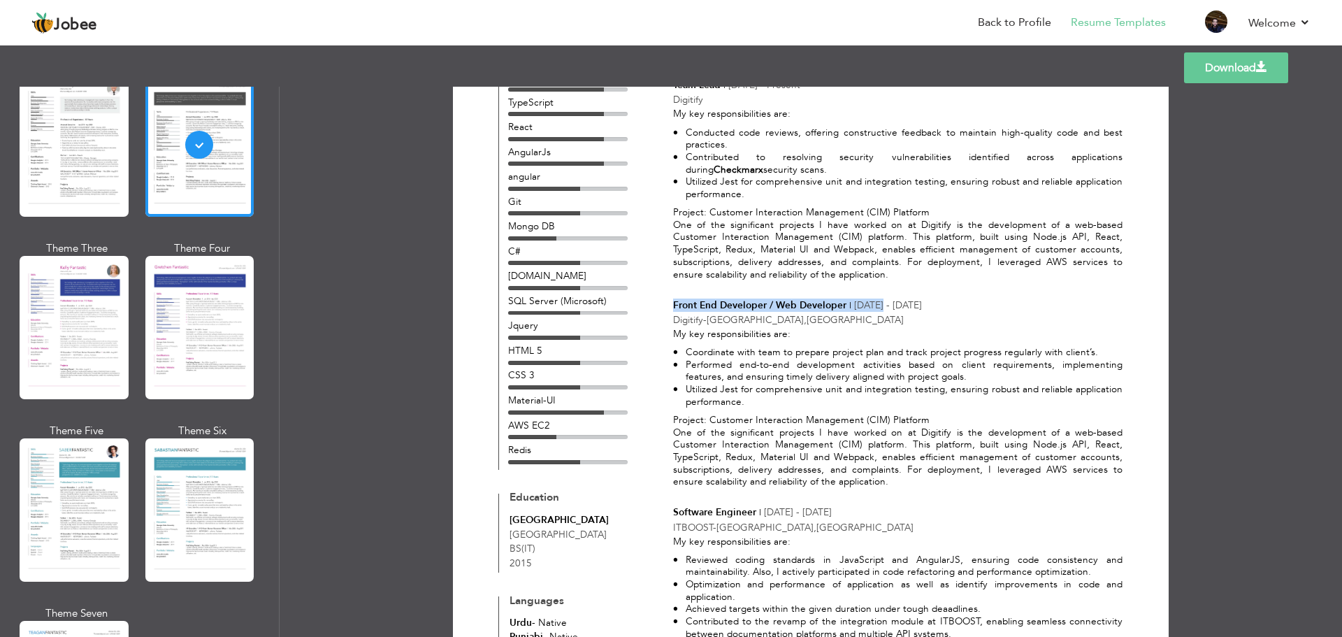
scroll to position [210, 0]
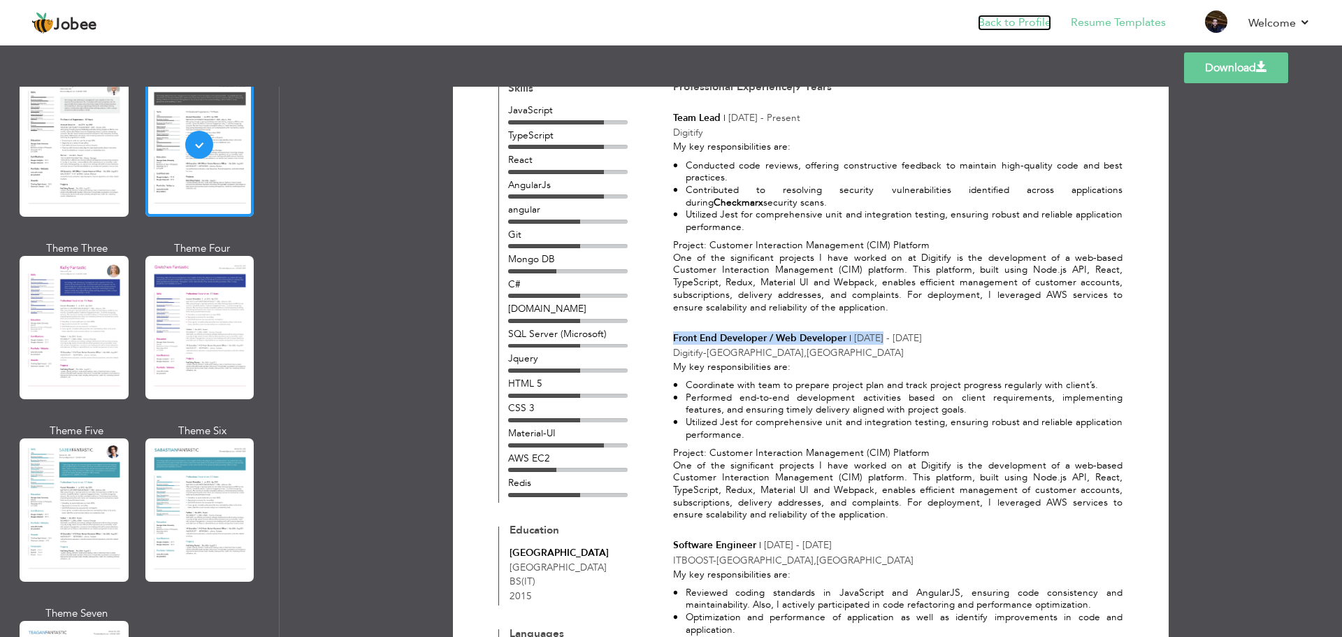
click at [1020, 25] on link "Back to Profile" at bounding box center [1014, 23] width 73 height 16
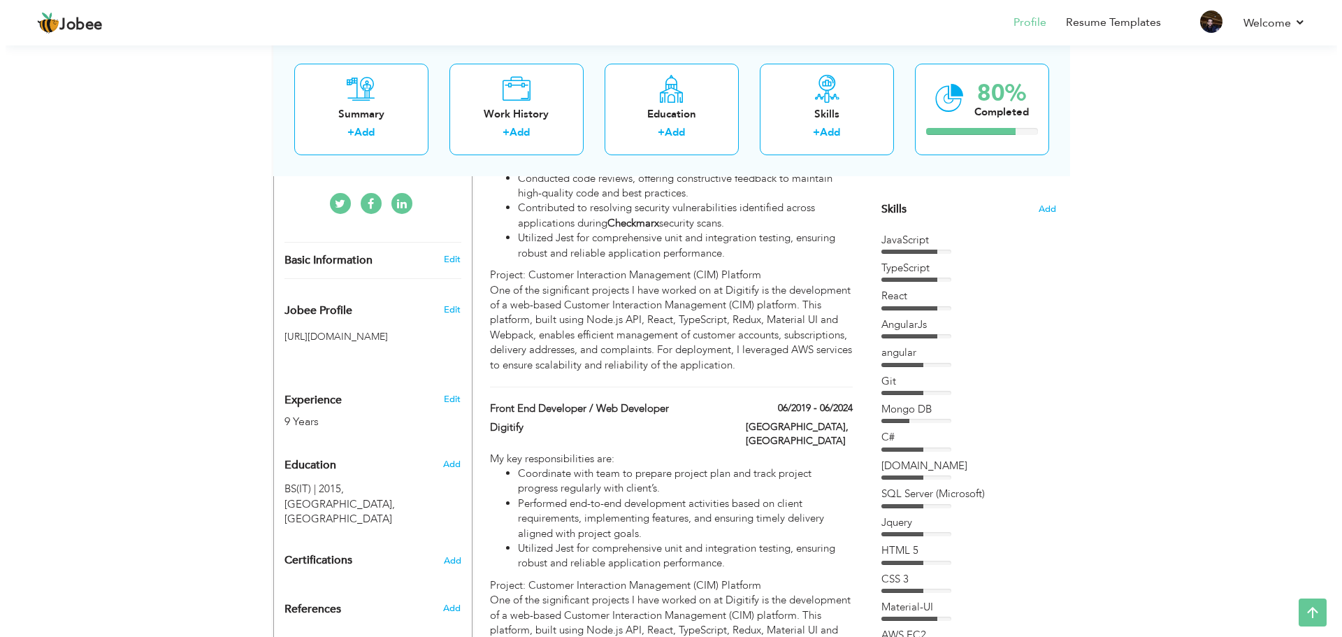
scroll to position [350, 0]
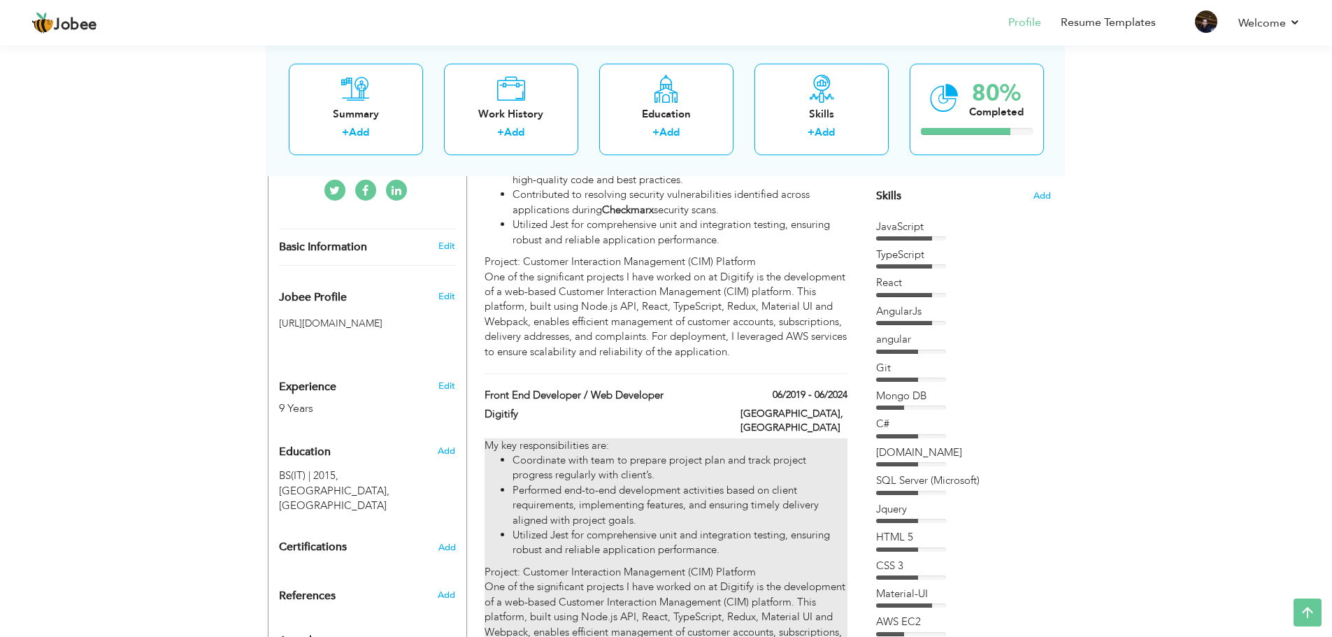
click at [612, 453] on li "Coordinate with team to prepare project plan and track project progress regular…" at bounding box center [679, 468] width 334 height 30
type input "Front End Developer / Web Developer"
type input "Digitify"
type input "06/2019"
type input "06/2024"
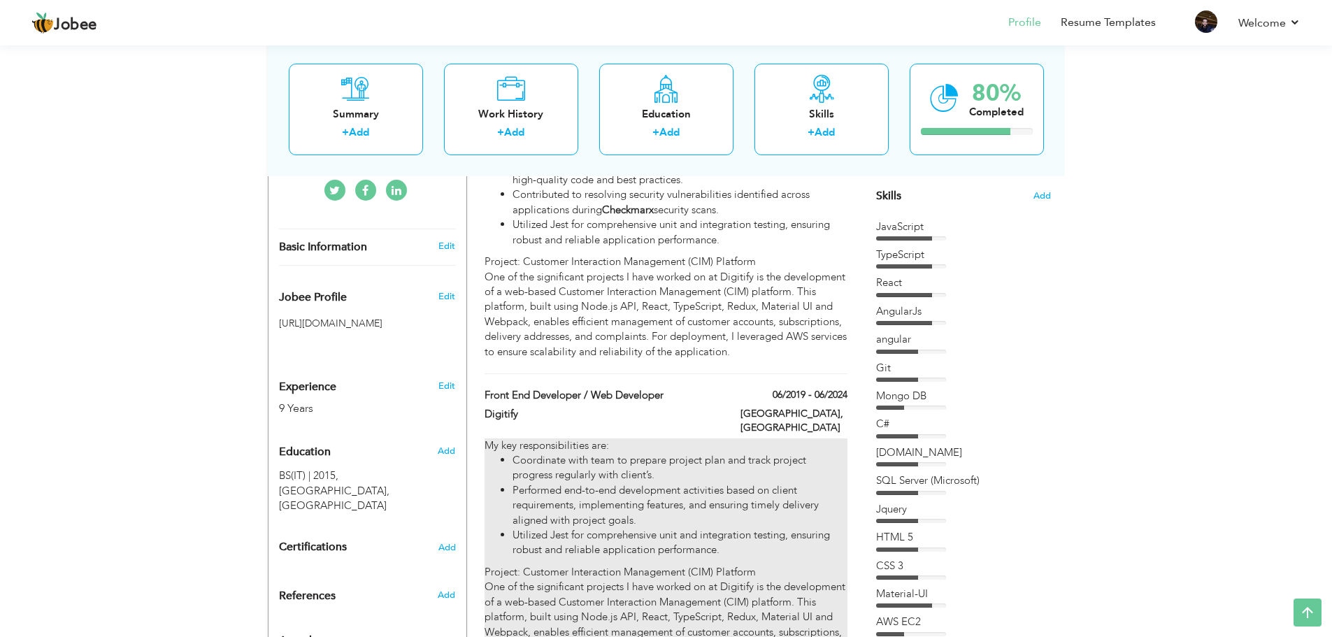
type input "[GEOGRAPHIC_DATA]"
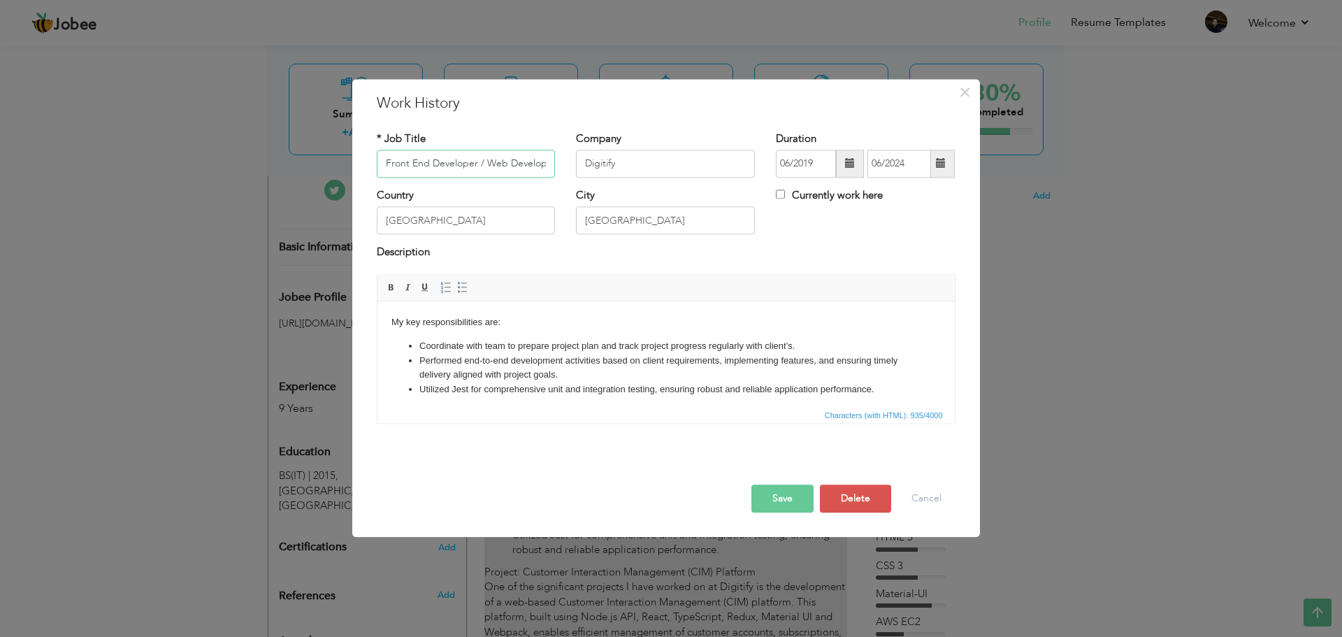
scroll to position [0, 7]
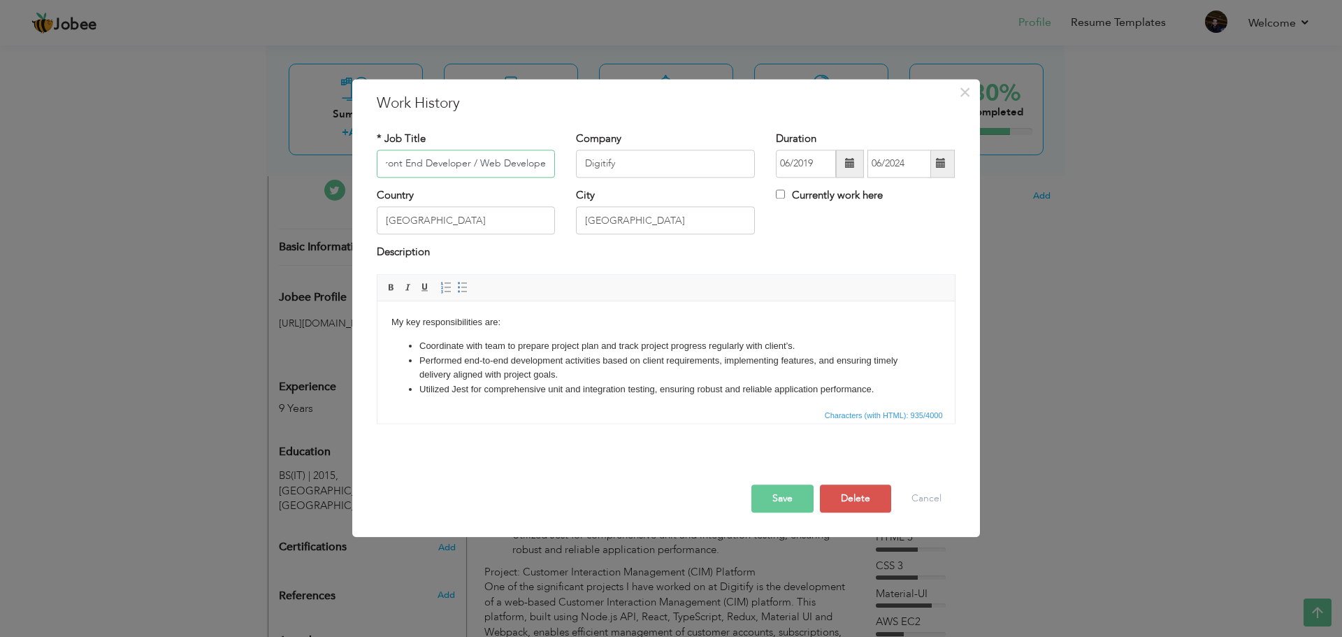
click at [537, 167] on input "Front End Developer / Web Developer" at bounding box center [466, 164] width 179 height 28
click at [543, 164] on input "Front End Developer / Web Developer" at bounding box center [466, 164] width 179 height 28
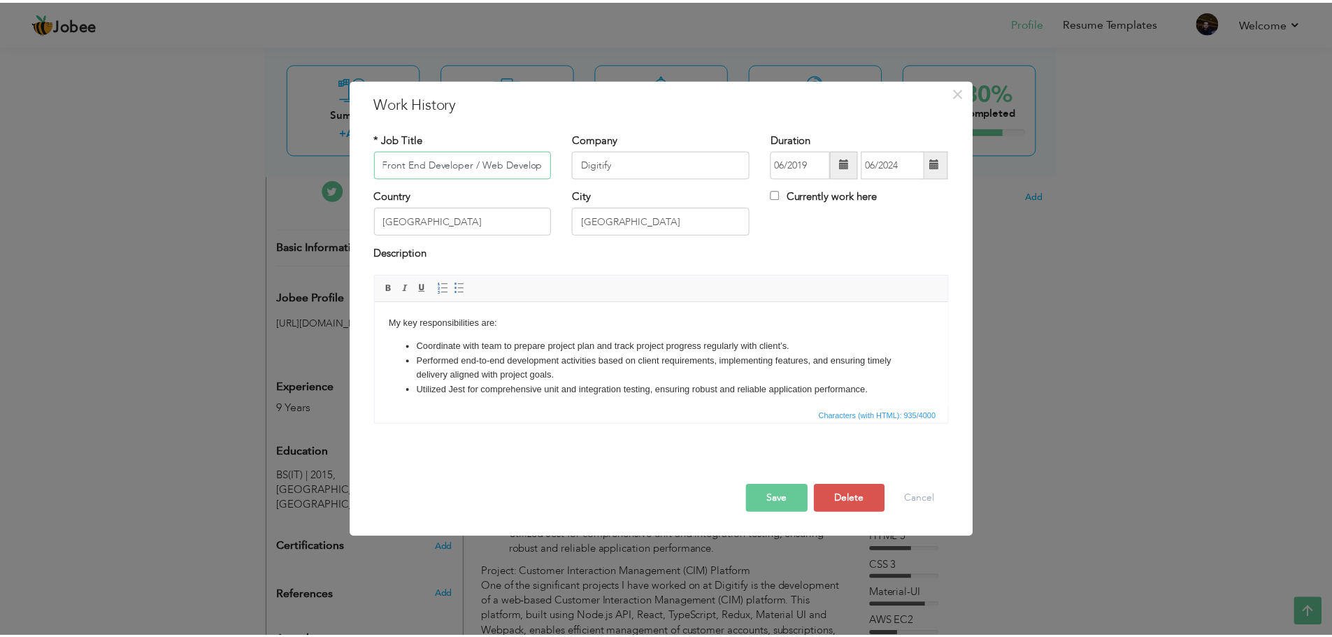
scroll to position [0, 0]
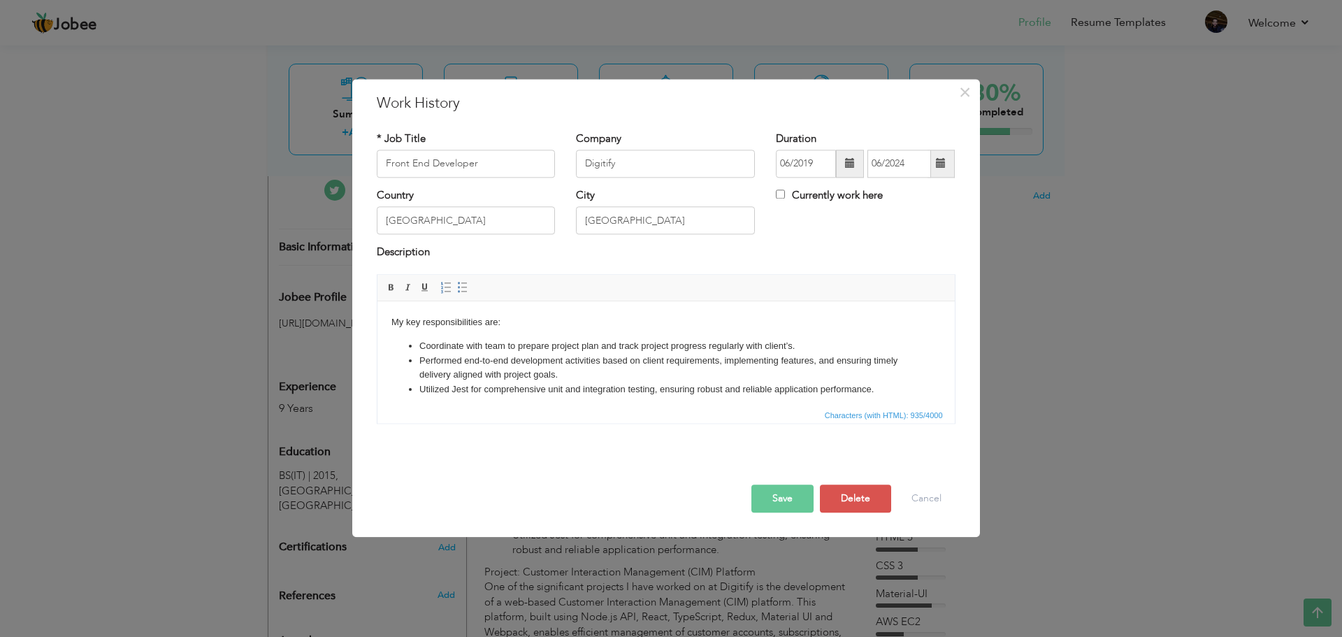
click at [791, 499] on button "Save" at bounding box center [783, 499] width 62 height 28
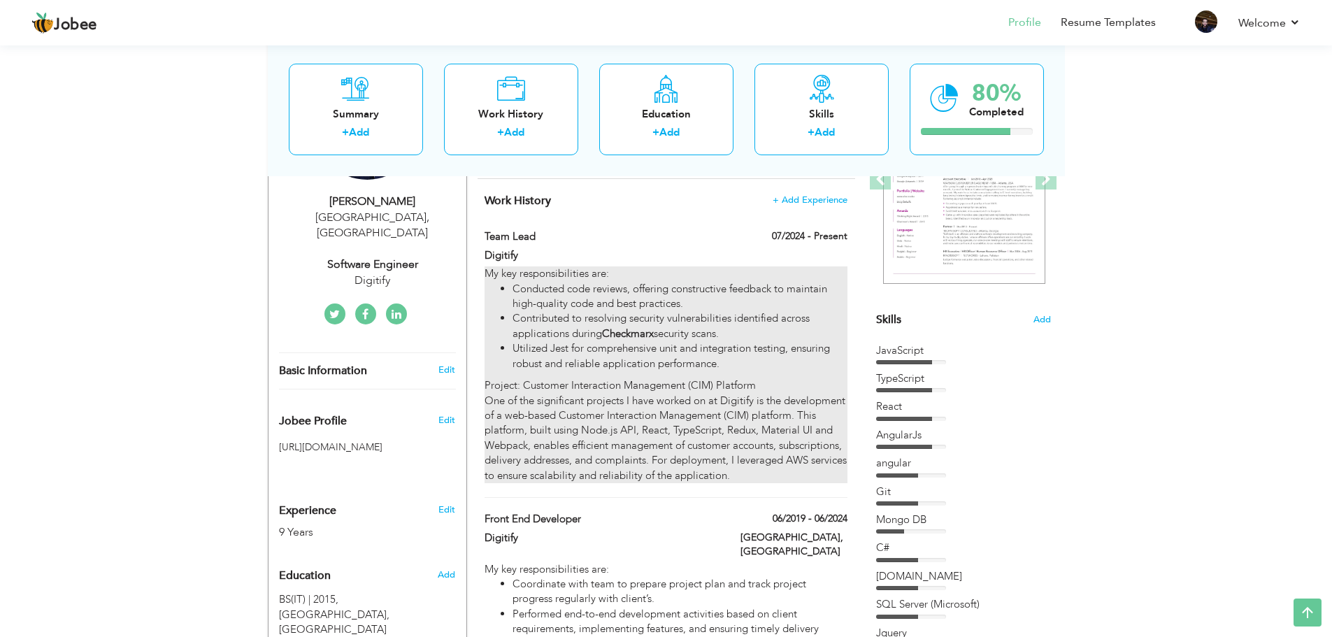
scroll to position [210, 0]
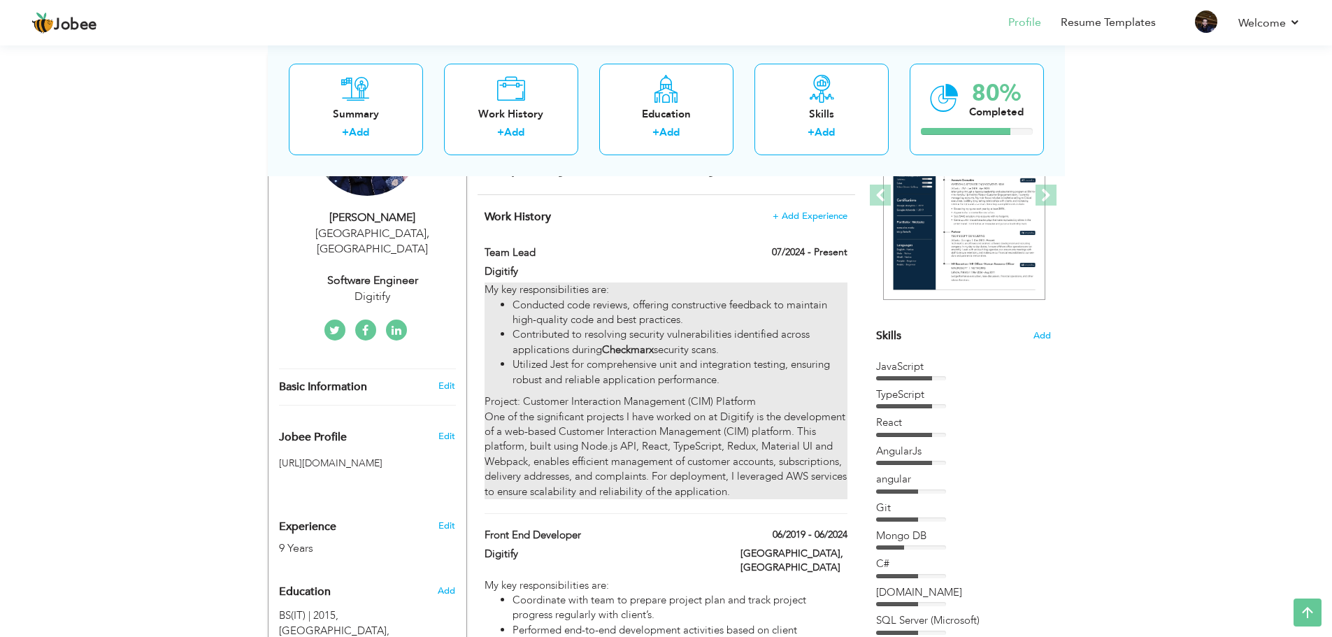
click at [672, 398] on div "My key responsibilities are: Conducted code reviews, offering constructive feed…" at bounding box center [666, 390] width 362 height 217
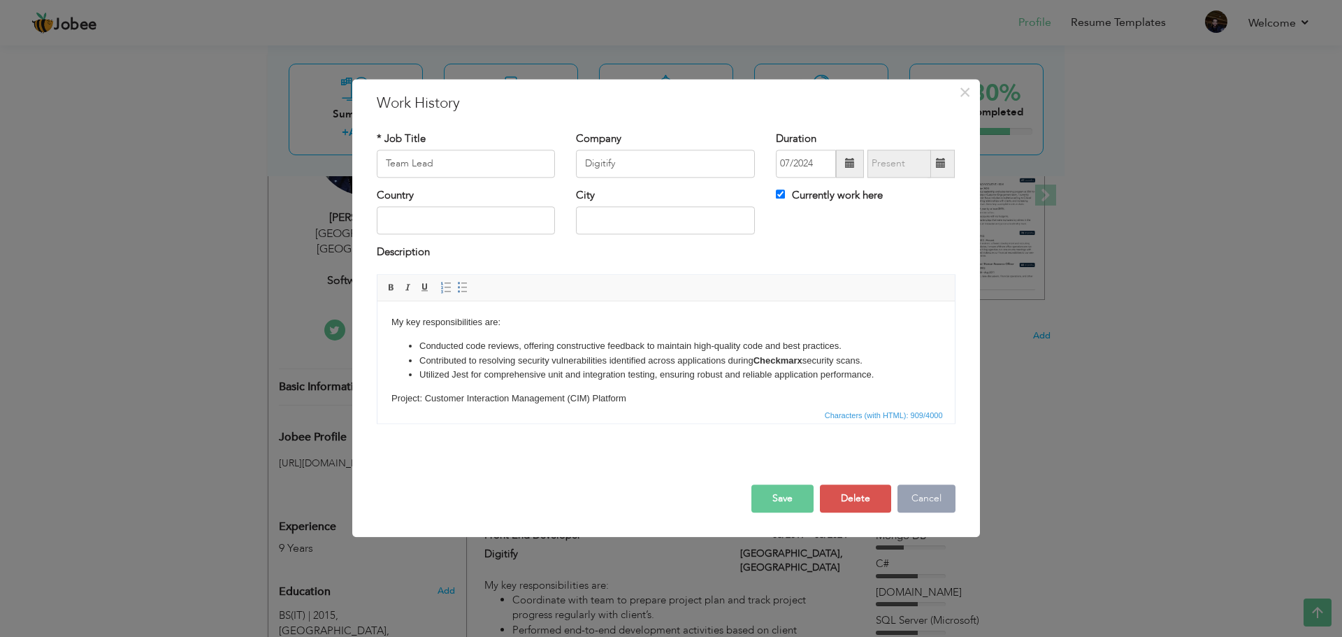
click at [926, 495] on button "Cancel" at bounding box center [927, 499] width 58 height 28
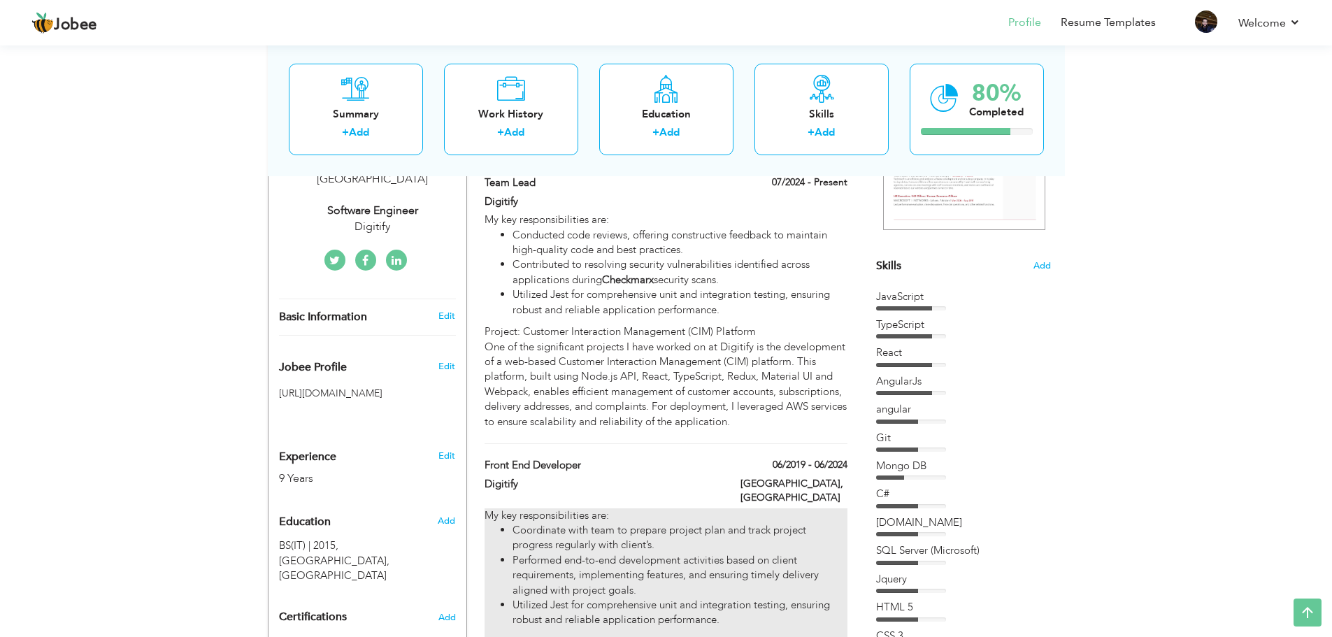
scroll to position [350, 0]
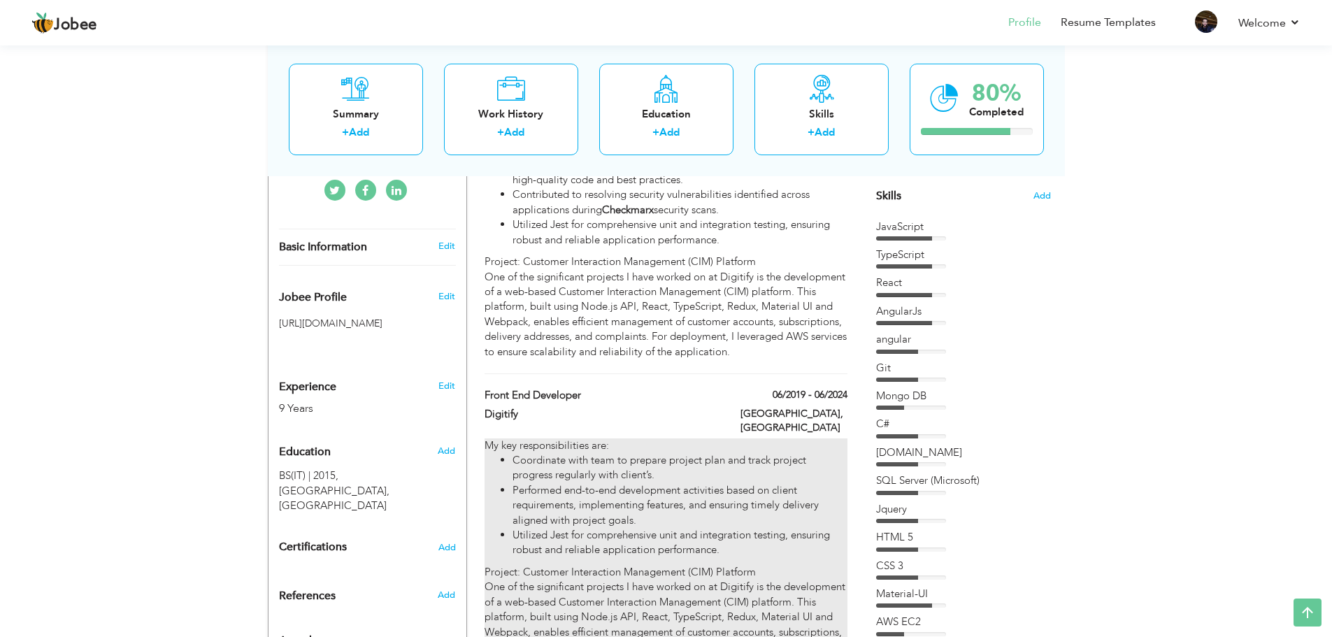
click at [652, 483] on li "Performed end-to-end development activities based on client requirements, imple…" at bounding box center [679, 505] width 334 height 45
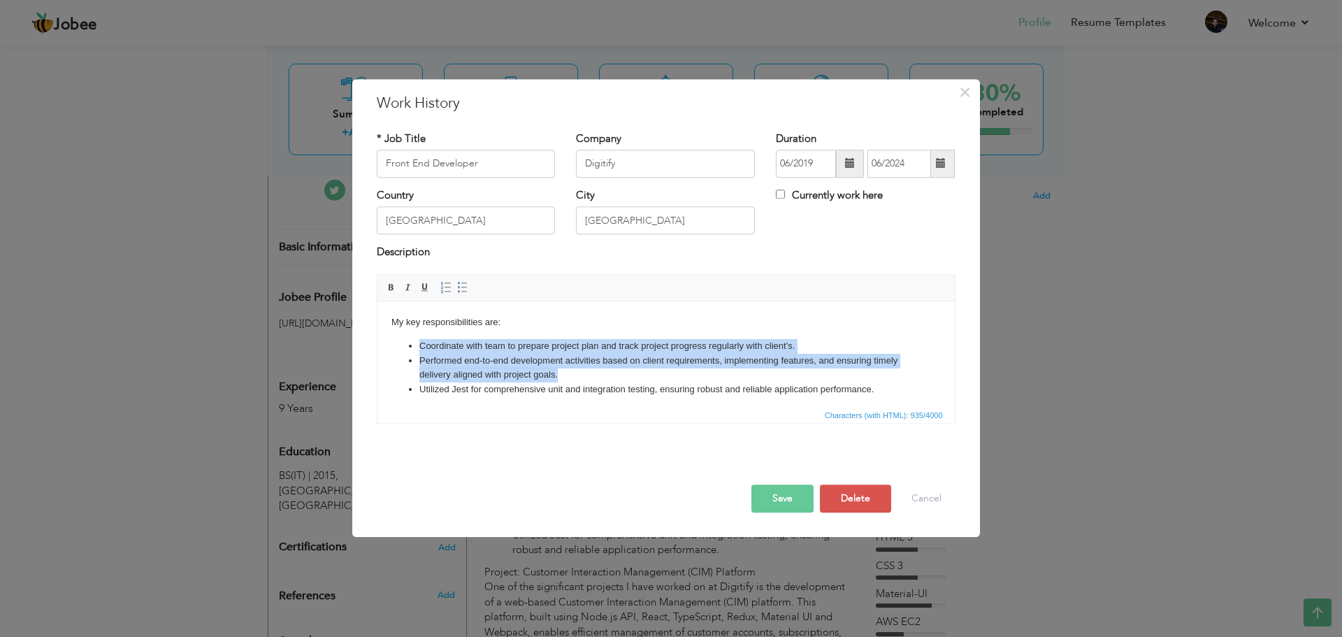
drag, startPoint x: 563, startPoint y: 377, endPoint x: 417, endPoint y: 350, distance: 148.5
click at [417, 350] on ul "Coordinate with team to prepare project plan and track project progress regular…" at bounding box center [666, 368] width 550 height 58
copy ul "Coordinate with team to prepare project plan and track project progress regular…"
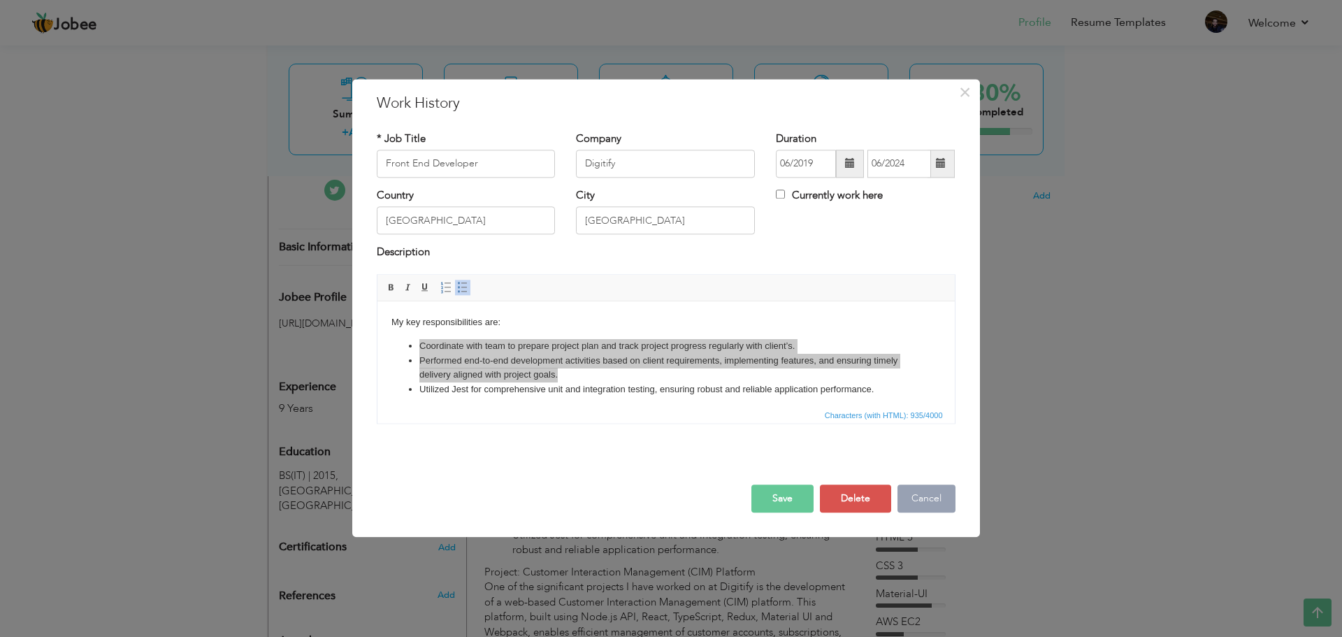
click at [936, 504] on button "Cancel" at bounding box center [927, 499] width 58 height 28
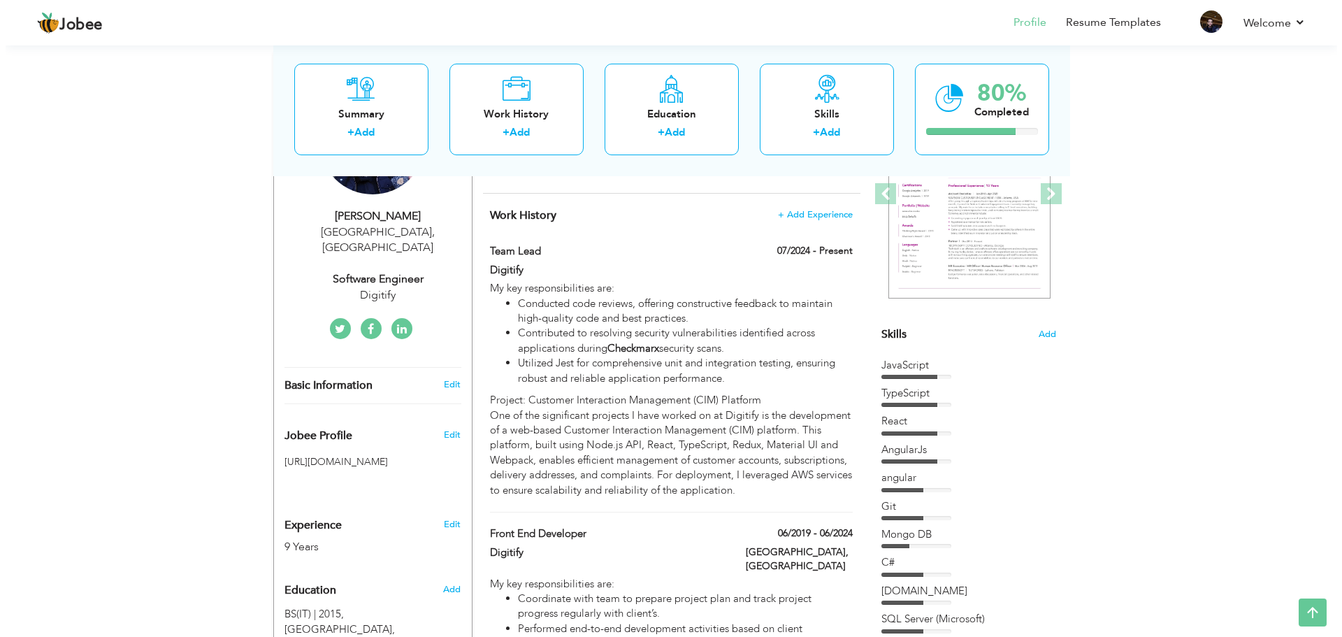
scroll to position [210, 0]
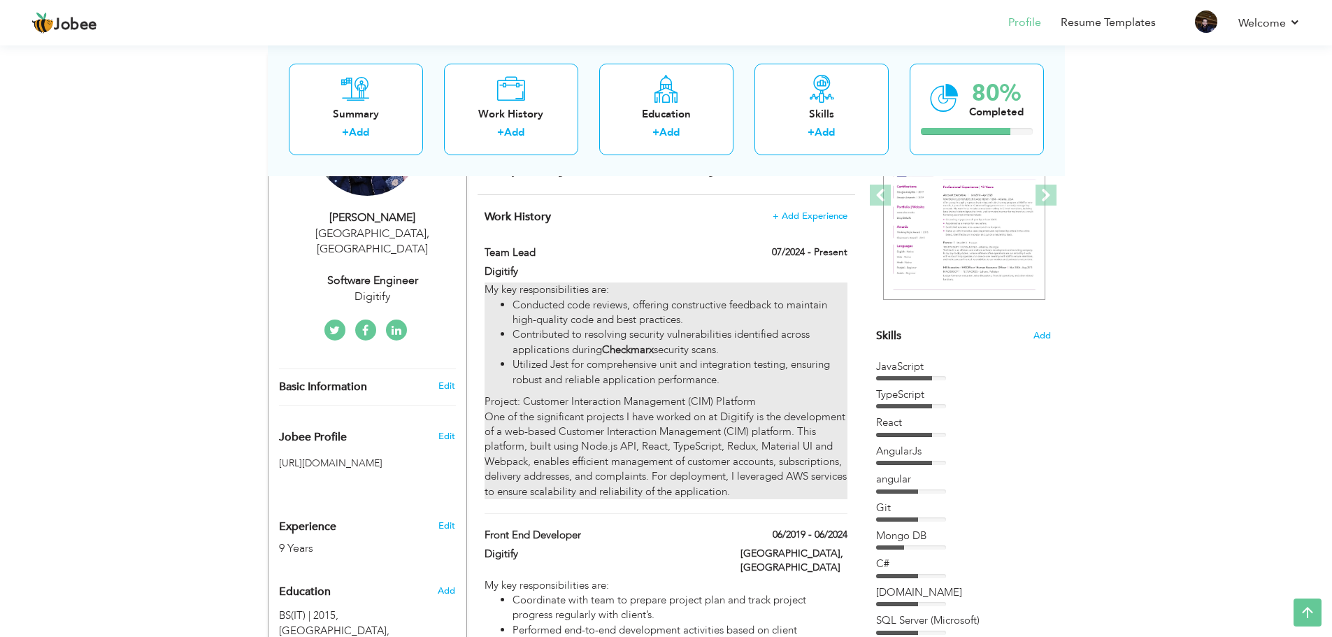
click at [774, 328] on li "Contributed to resolving security vulnerabilities identified across application…" at bounding box center [679, 342] width 334 height 30
type input "Team Lead"
type input "07/2024"
checkbox input "true"
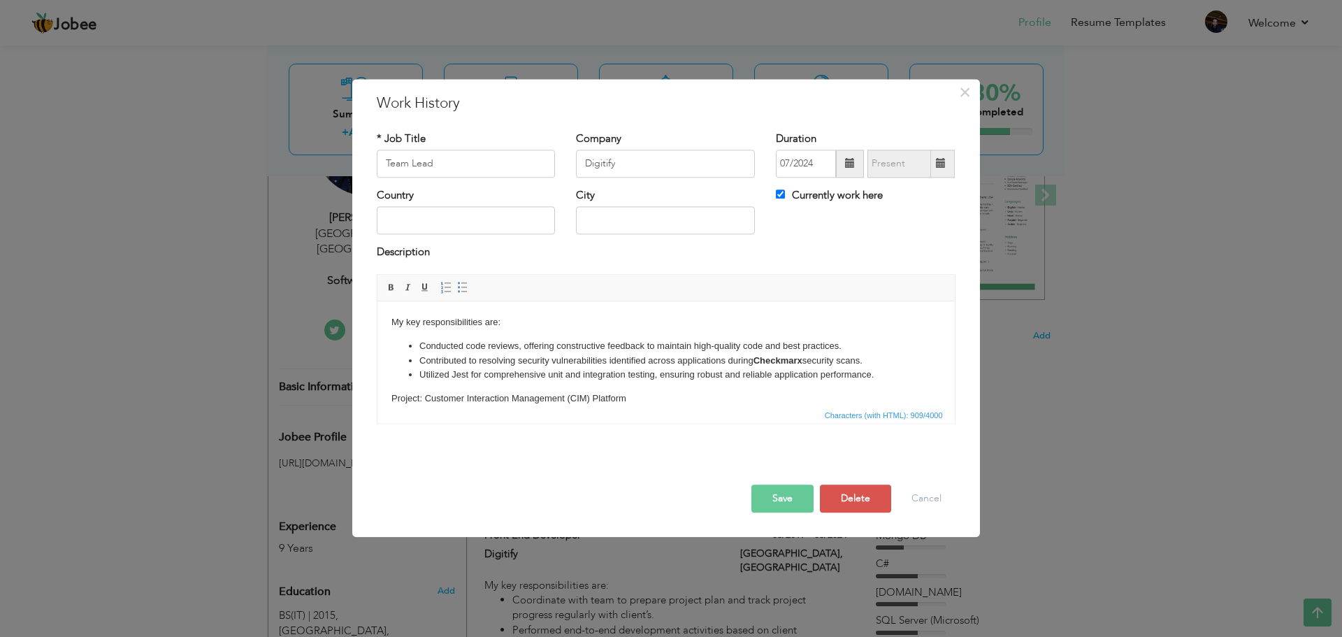
click at [419, 345] on li "Conducted code reviews, offering constructive feedback to maintain high-quality…" at bounding box center [666, 346] width 494 height 15
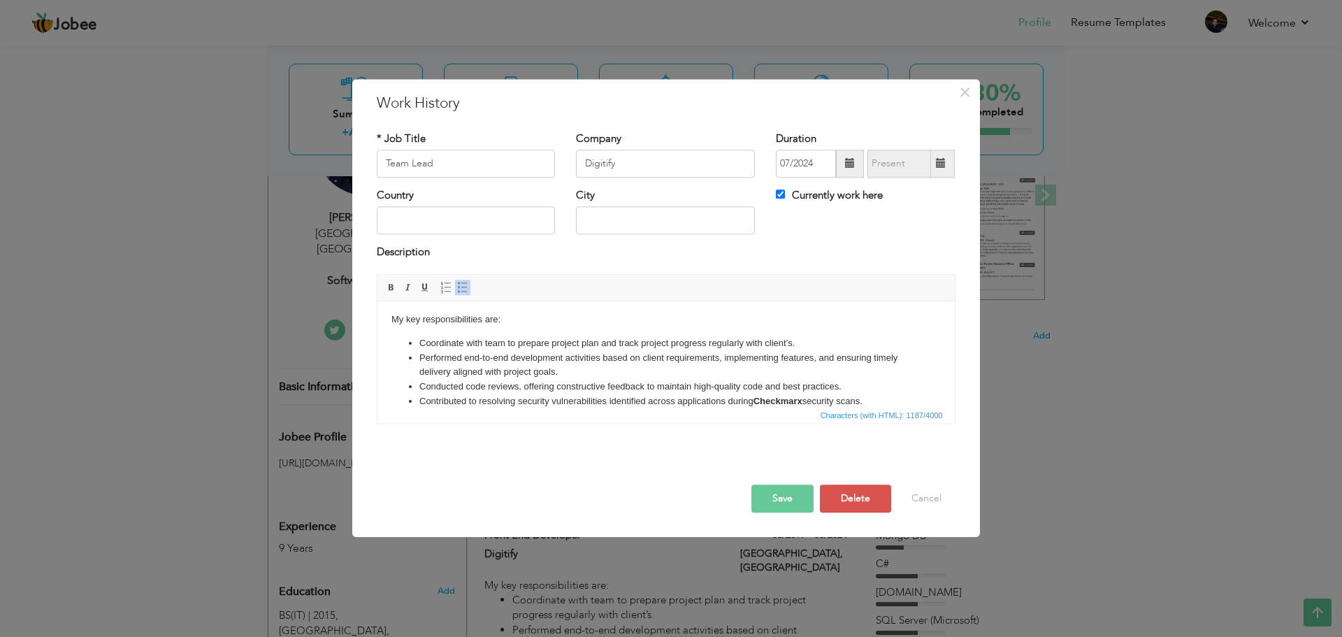
scroll to position [0, 0]
click at [386, 163] on input "Team Lead" at bounding box center [466, 164] width 179 height 28
click at [385, 163] on input "|Team Lead" at bounding box center [466, 164] width 179 height 28
paste input "[DOMAIN_NAME] Engineer-JavaScript Front End"
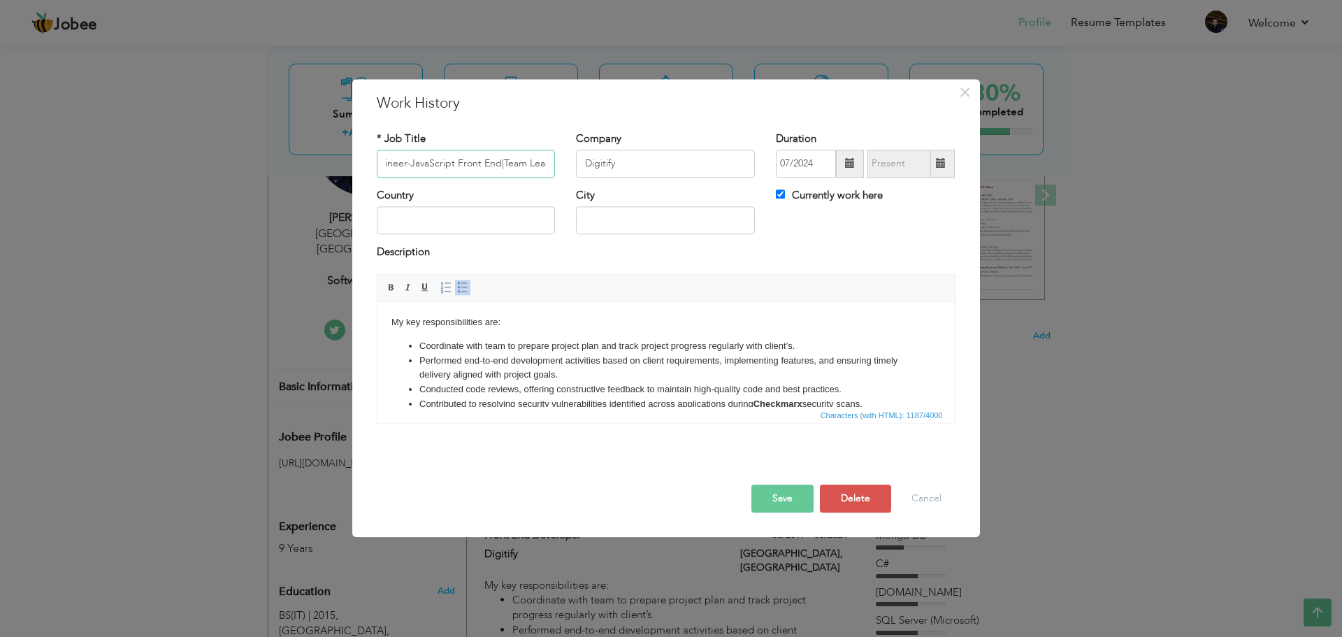
click at [492, 168] on input "Sr. Software Engineer-JavaScript Front End|Team Lead" at bounding box center [466, 164] width 179 height 28
click at [496, 164] on input "Sr. Software Engineer-JavaScript Front End|Team Lead" at bounding box center [466, 164] width 179 height 28
click at [502, 162] on input "Sr. Software Engineer-JavaScript Front End |Team Lead" at bounding box center [466, 164] width 179 height 28
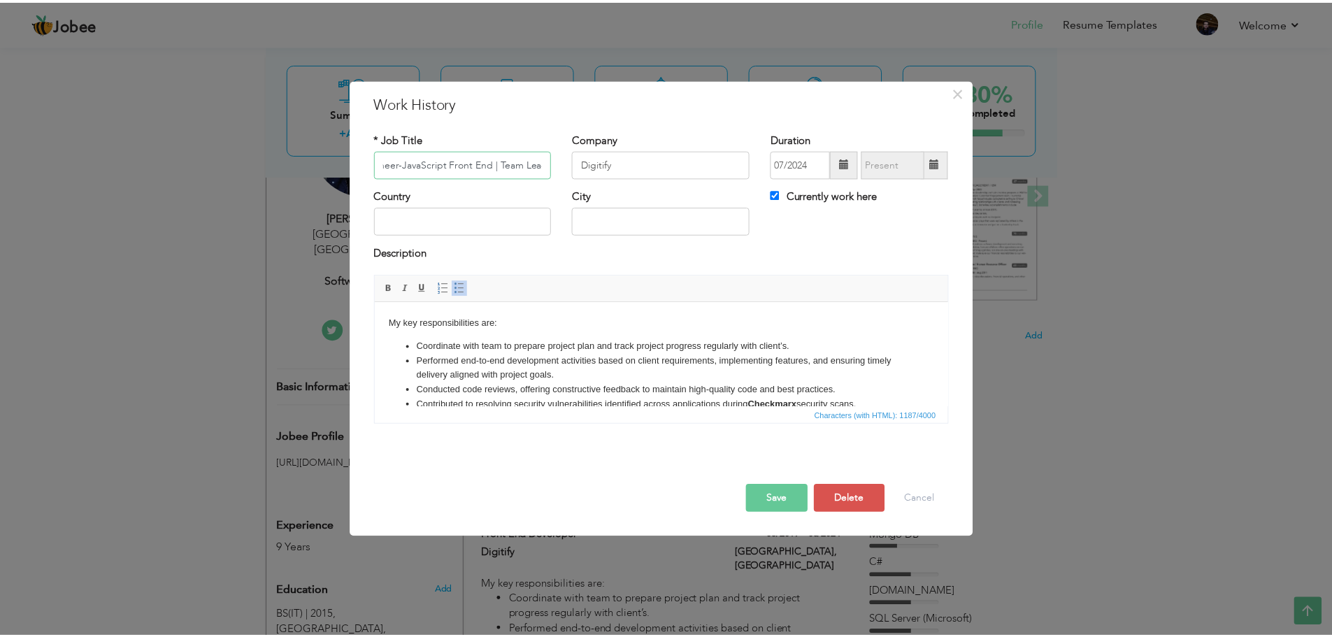
scroll to position [0, 0]
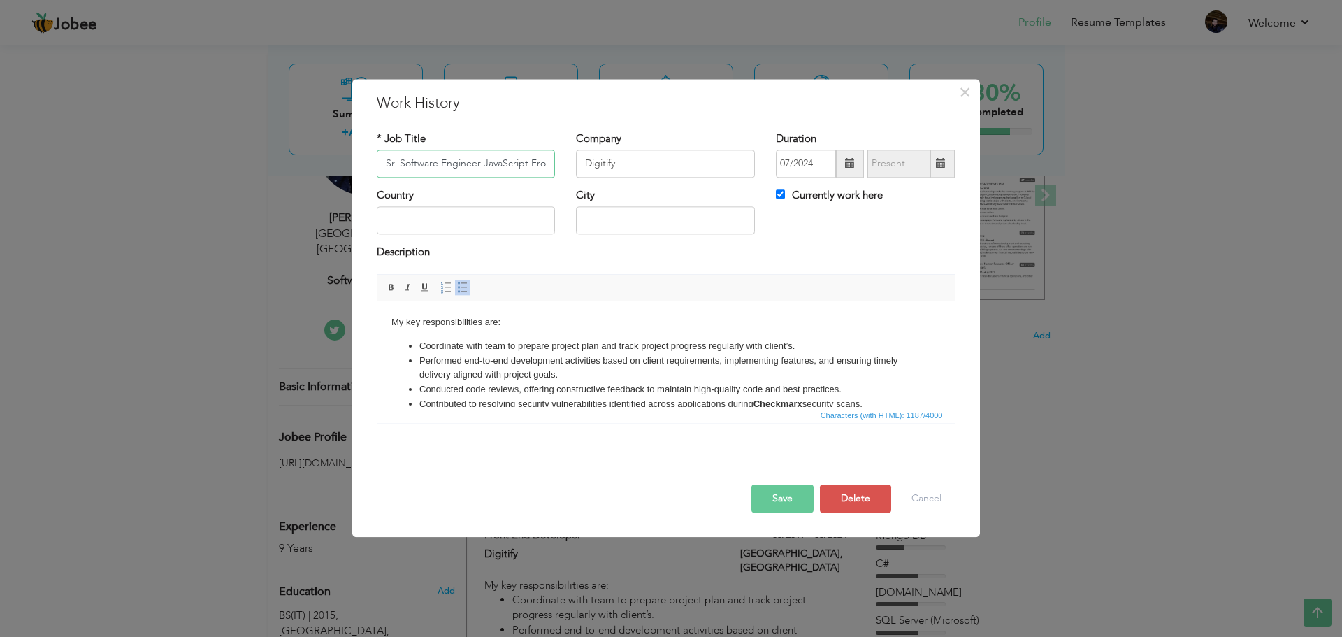
type input "Sr. Software Engineer-JavaScript Front End | Team Lead"
click at [777, 511] on button "Save" at bounding box center [783, 499] width 62 height 28
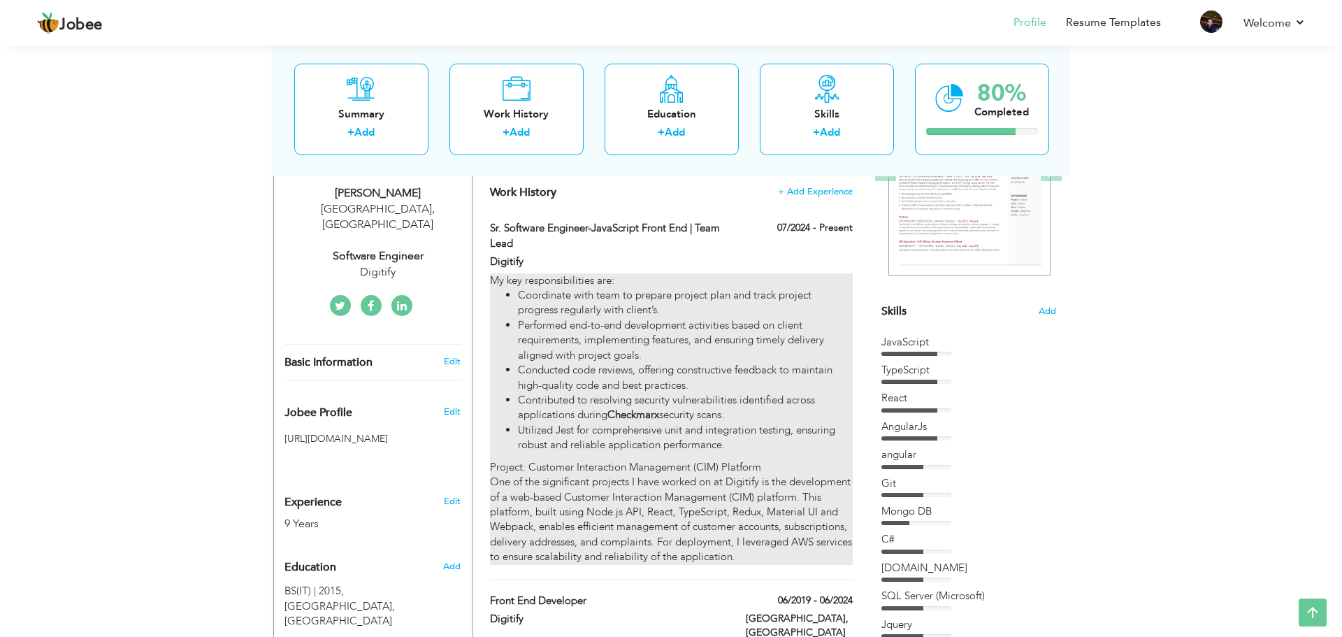
scroll to position [210, 0]
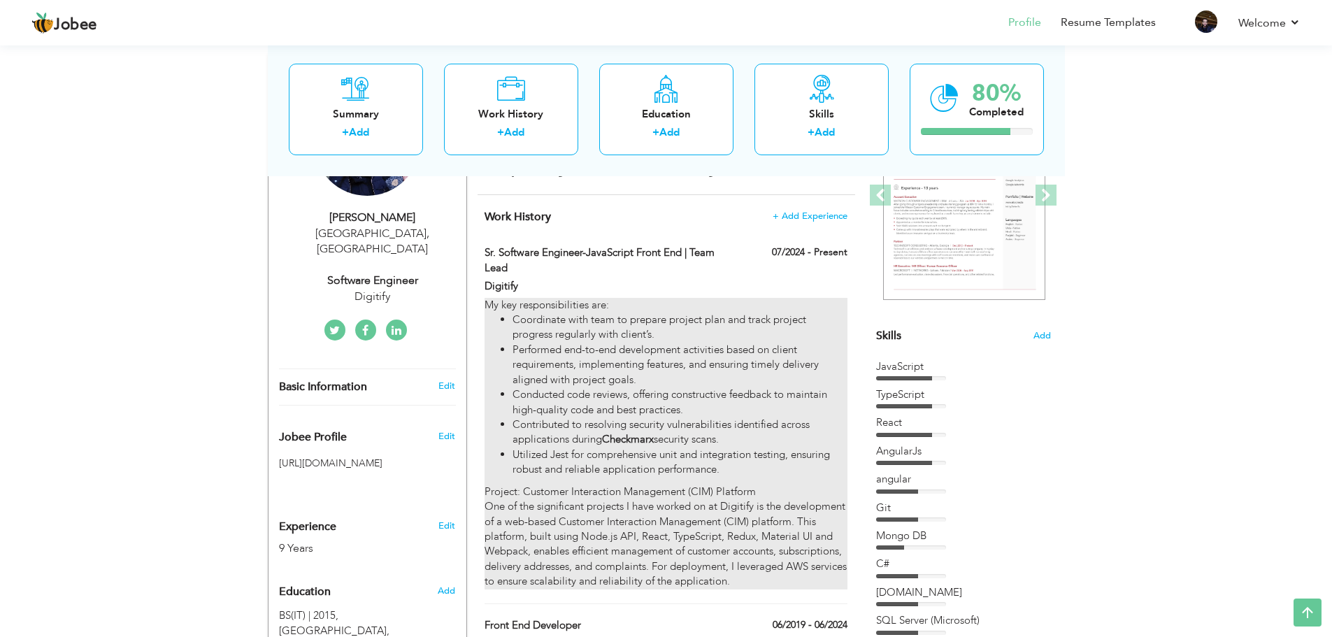
click at [789, 307] on div "My key responsibilities are: Coordinate with team to prepare project plan and t…" at bounding box center [666, 444] width 362 height 292
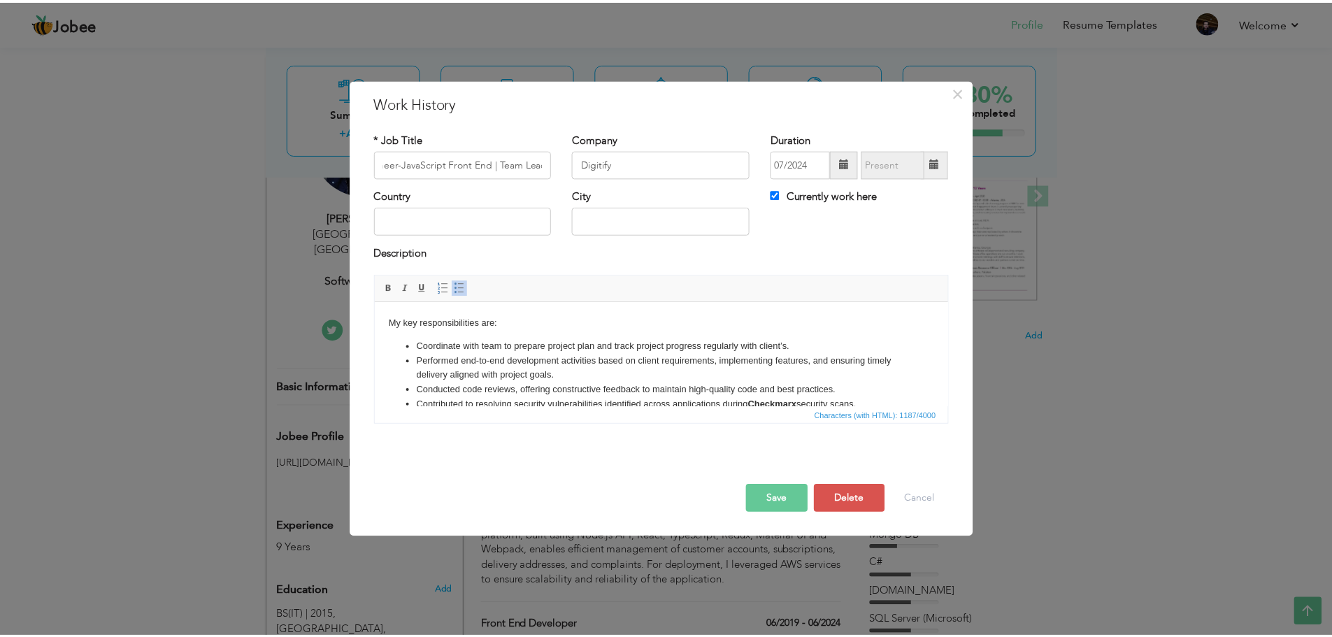
scroll to position [0, 0]
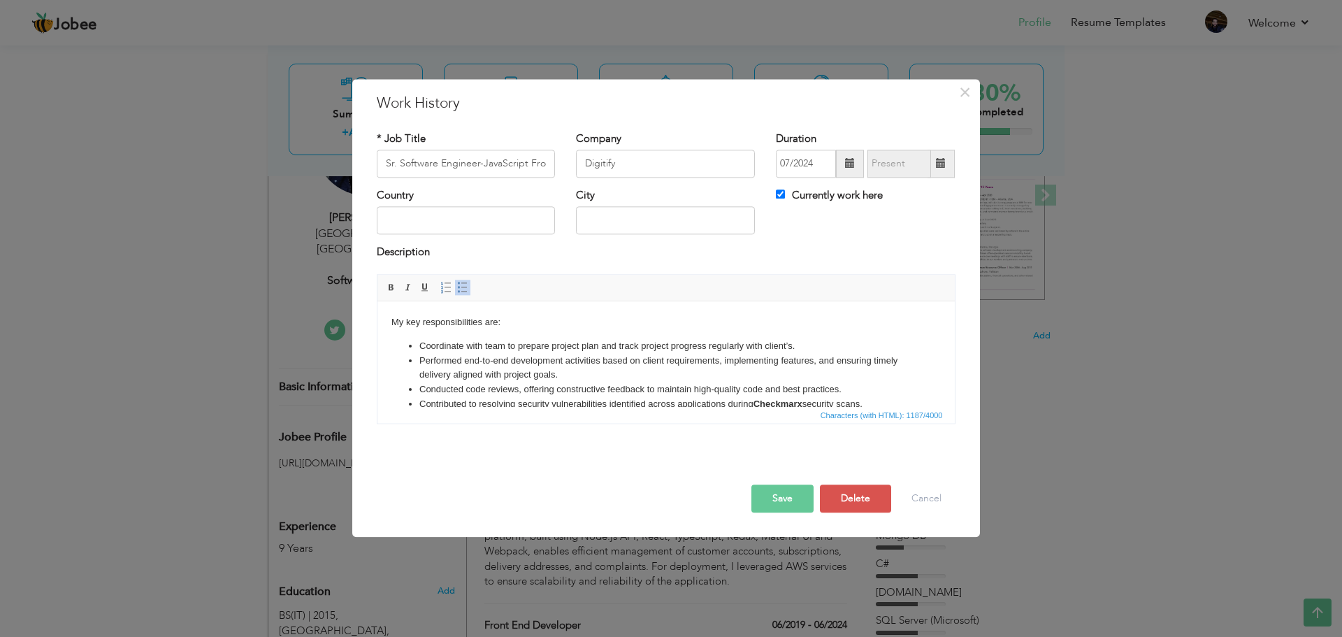
click at [846, 166] on span at bounding box center [850, 164] width 10 height 10
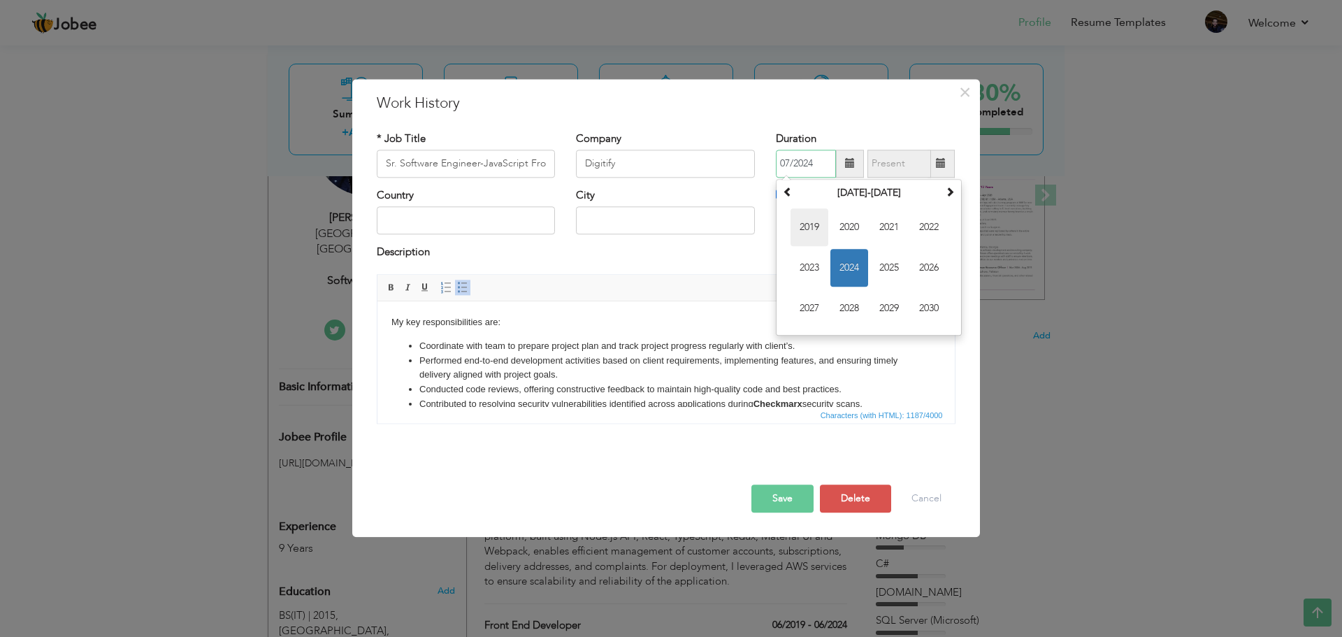
click at [816, 224] on span "2019" at bounding box center [810, 227] width 38 height 38
click at [887, 262] on span "[DATE]" at bounding box center [889, 268] width 38 height 38
type input "07/2019"
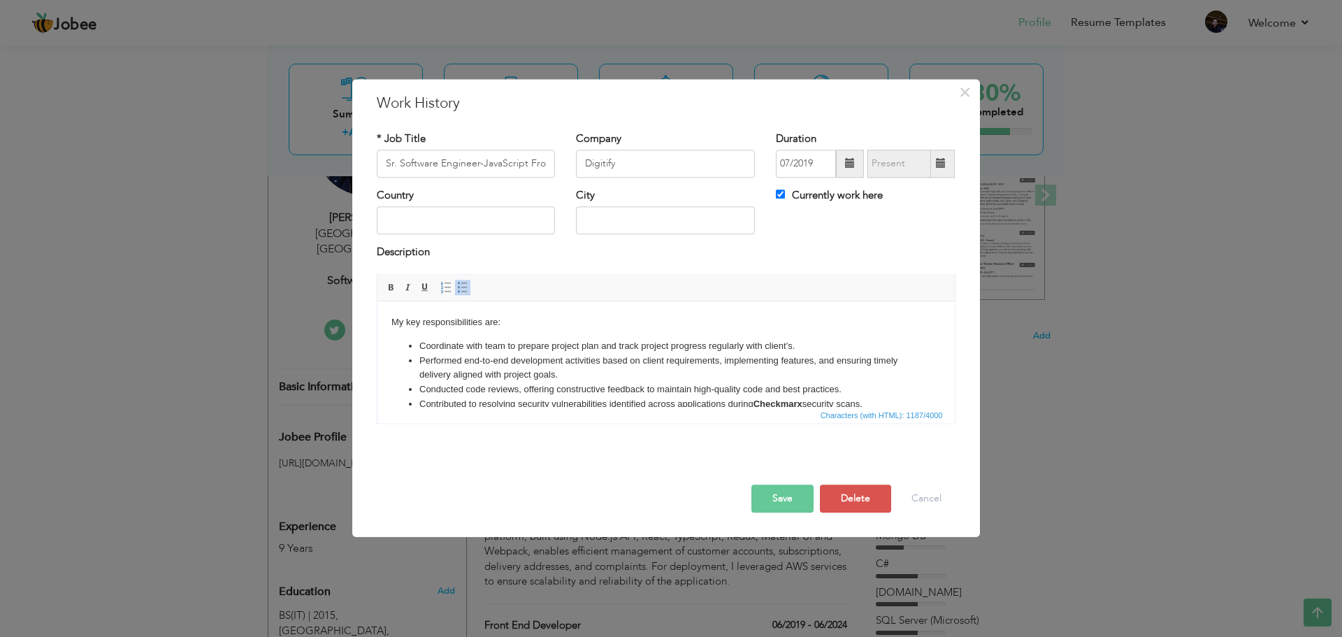
click at [785, 497] on button "Save" at bounding box center [783, 499] width 62 height 28
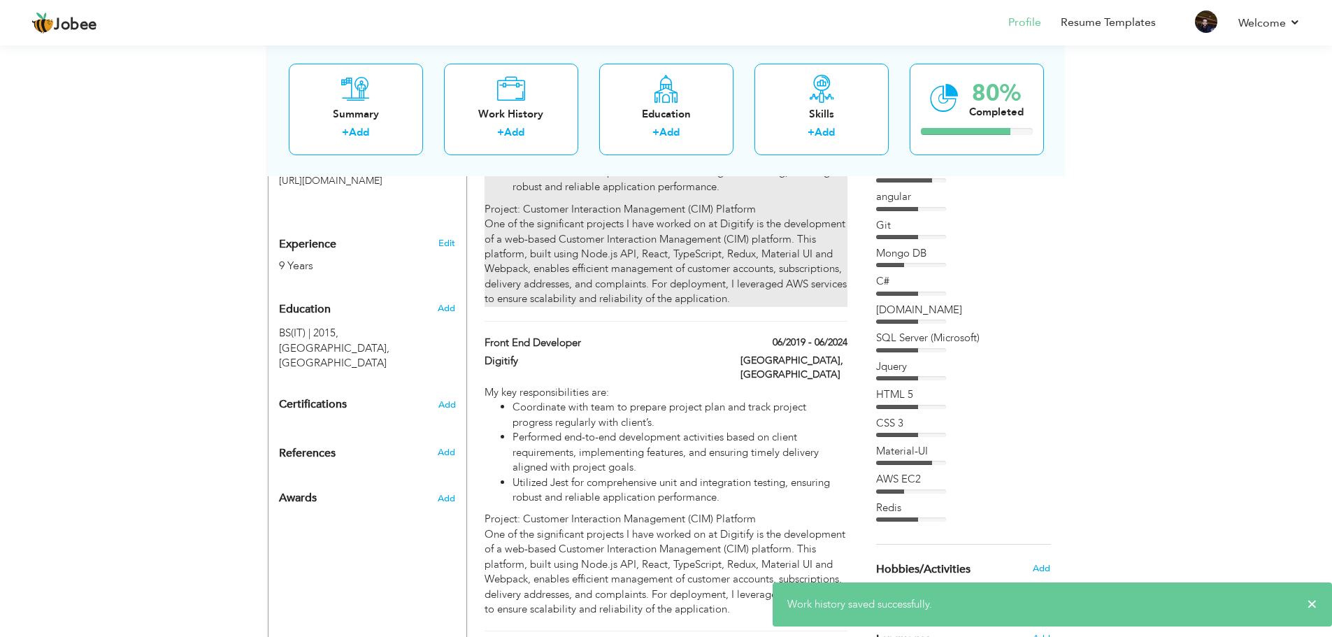
scroll to position [559, 0]
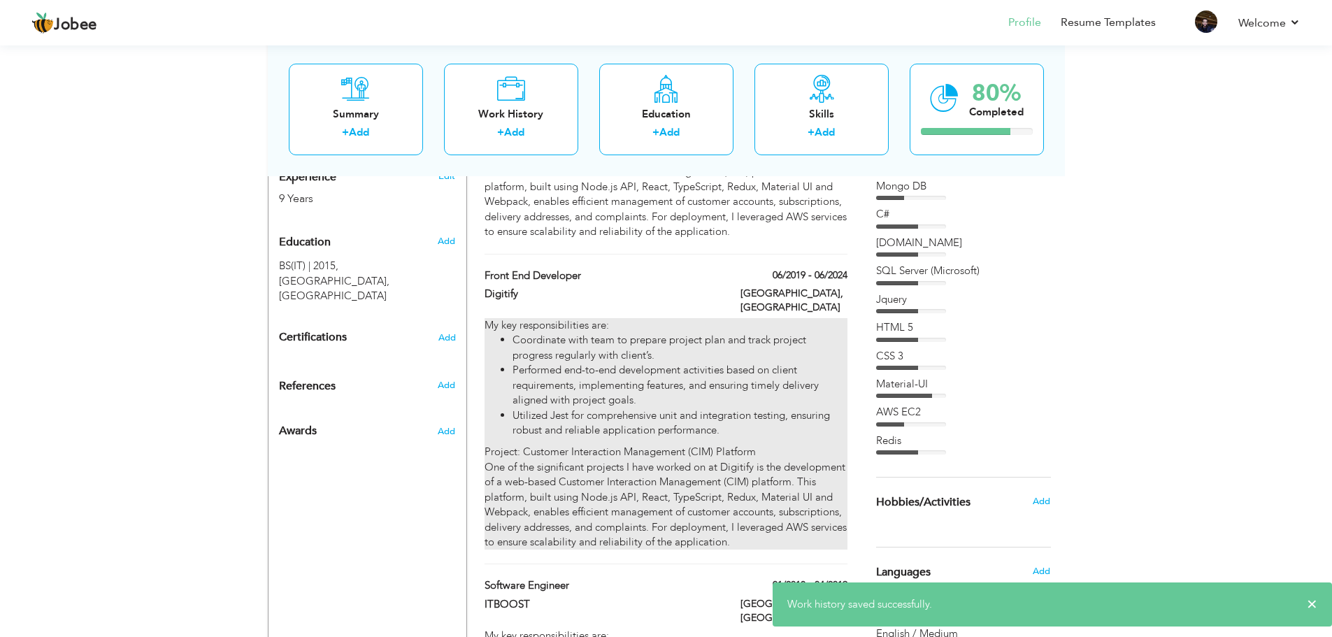
click at [725, 363] on li "Performed end-to-end development activities based on client requirements, imple…" at bounding box center [679, 385] width 334 height 45
type input "Front End Developer"
type input "06/2019"
type input "06/2024"
type input "[GEOGRAPHIC_DATA]"
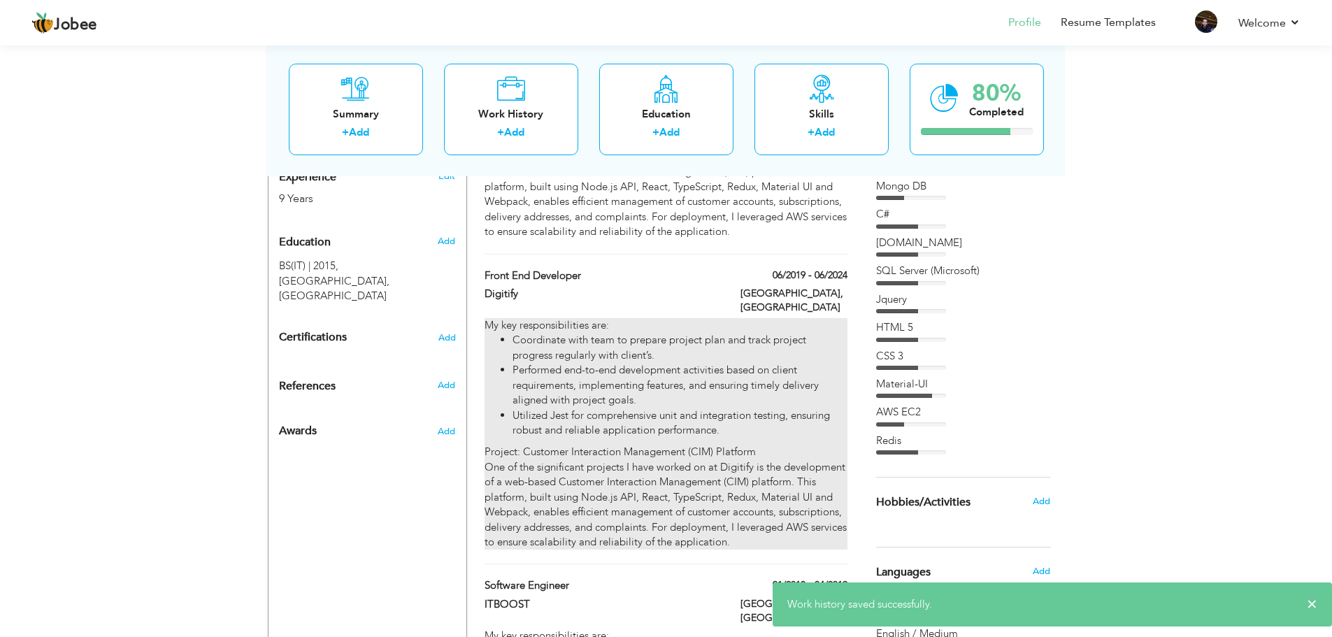
type input "[GEOGRAPHIC_DATA]"
checkbox input "false"
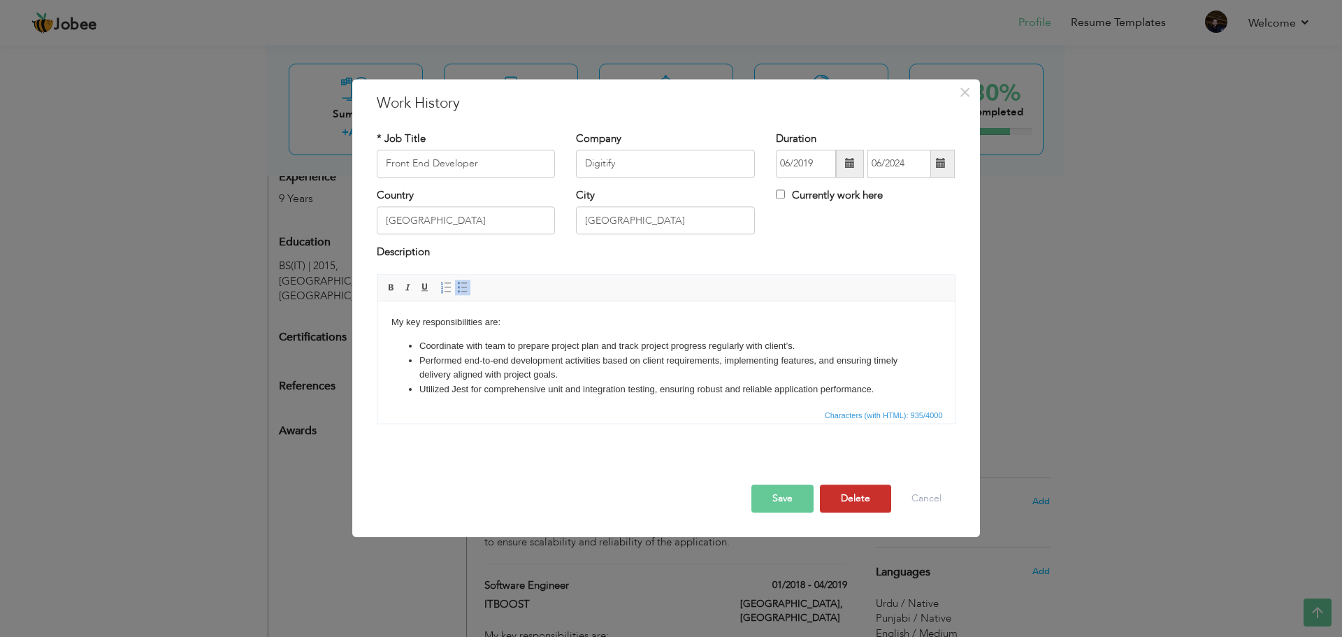
click at [856, 502] on button "Delete" at bounding box center [855, 499] width 71 height 28
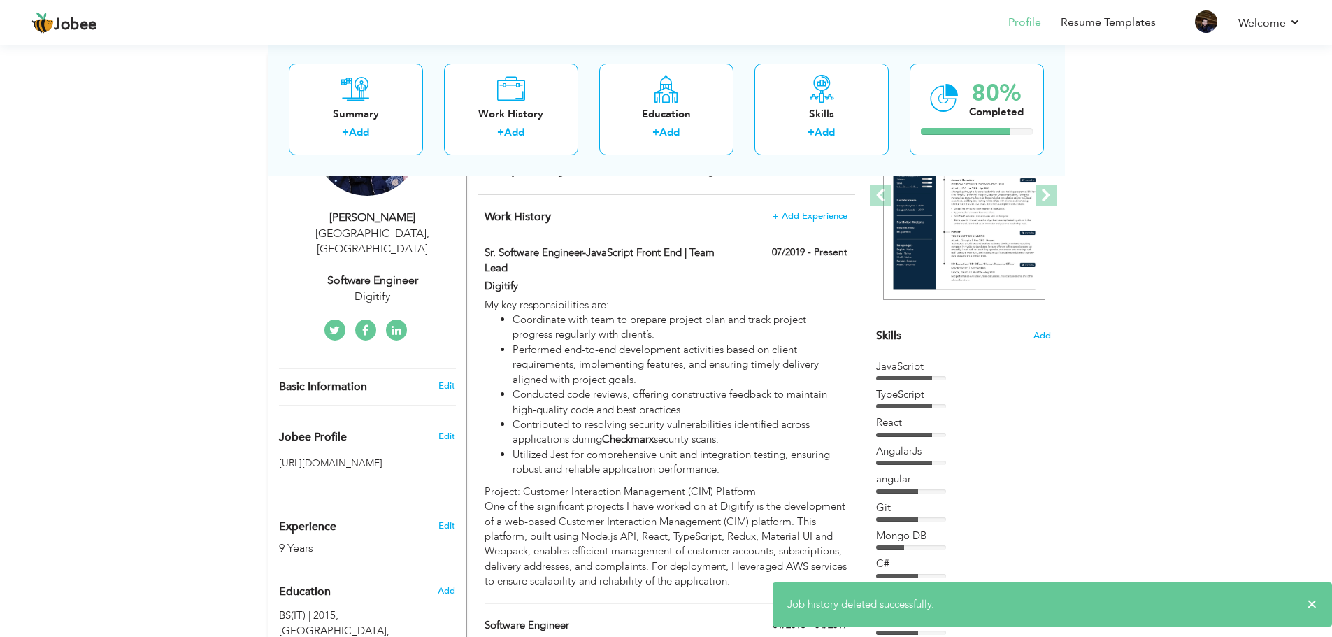
scroll to position [0, 0]
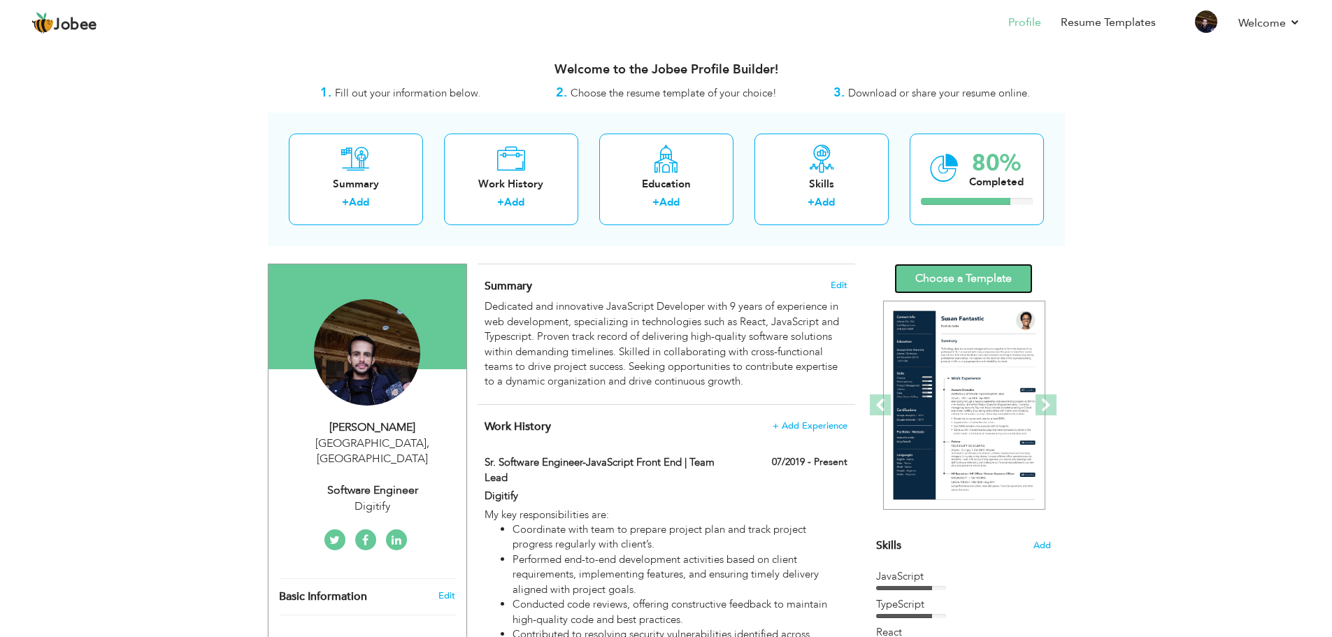
click at [973, 279] on link "Choose a Template" at bounding box center [963, 279] width 138 height 30
